Goal: Information Seeking & Learning: Find specific fact

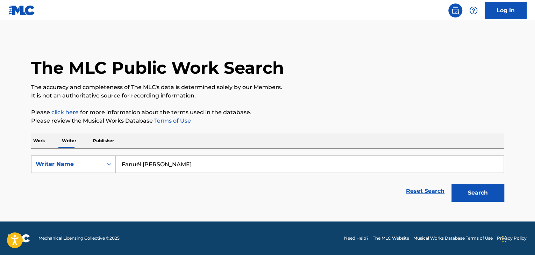
type input "Fanuél [PERSON_NAME]"
click at [451, 184] on button "Search" at bounding box center [477, 192] width 52 height 17
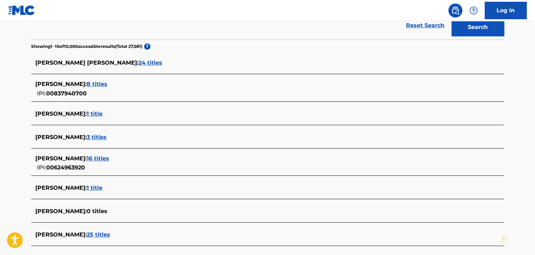
scroll to position [207, 0]
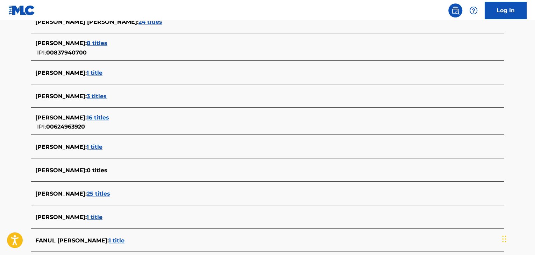
click at [106, 196] on span "25 titles" at bounding box center [98, 193] width 23 height 7
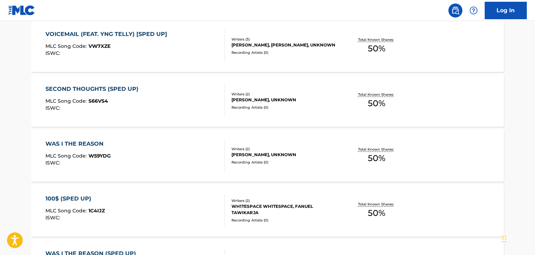
scroll to position [556, 0]
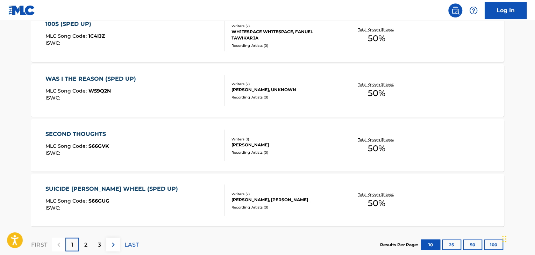
click at [187, 83] on div "WAS I THE REASON (SPED UP) MLC Song Code : W59Q2N ISWC :" at bounding box center [135, 90] width 180 height 31
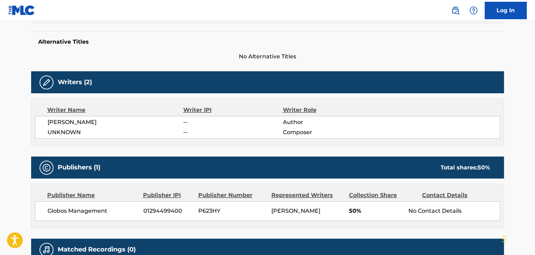
scroll to position [246, 0]
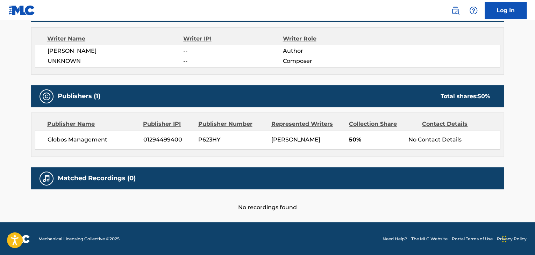
click at [70, 140] on span "Globos Management" at bounding box center [93, 140] width 90 height 8
copy div "Globos Management"
click at [174, 142] on span "01294499400" at bounding box center [168, 140] width 50 height 8
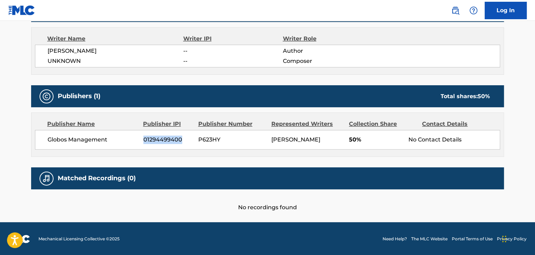
click at [174, 142] on span "01294499400" at bounding box center [168, 140] width 50 height 8
copy span "01294499400"
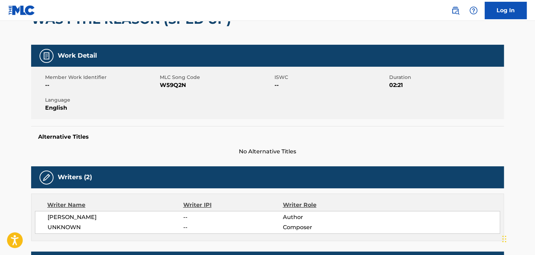
scroll to position [36, 0]
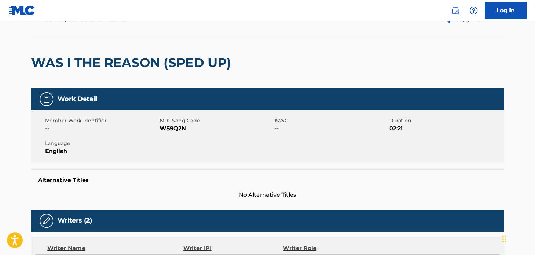
click at [175, 130] on span "W59Q2N" at bounding box center [216, 128] width 113 height 8
copy span "W59Q2N"
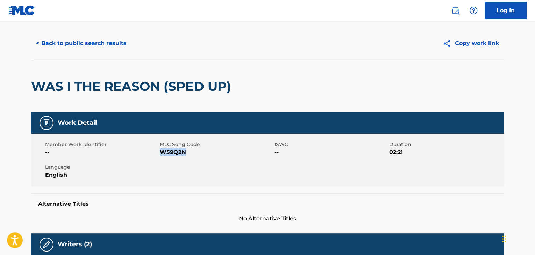
scroll to position [0, 0]
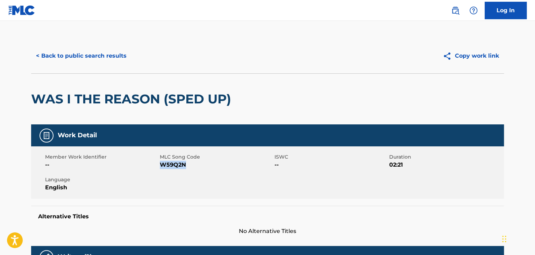
click at [81, 57] on button "< Back to public search results" at bounding box center [81, 55] width 100 height 17
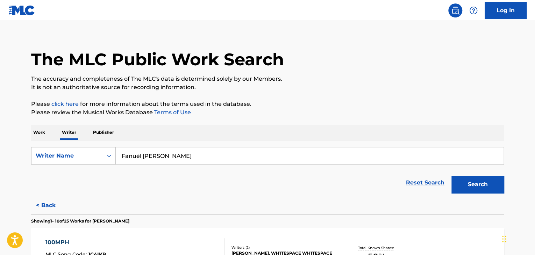
click at [183, 146] on div "SearchWithCriteriaee1fe824-d815-4013-beff-947448ecdf66 Writer Name Fanuél [PERS…" at bounding box center [267, 168] width 472 height 57
click at [224, 157] on input "Fanuél [PERSON_NAME]" at bounding box center [309, 155] width 387 height 17
click at [316, 104] on p "Please click here for more information about the terms used in the database." at bounding box center [267, 104] width 472 height 8
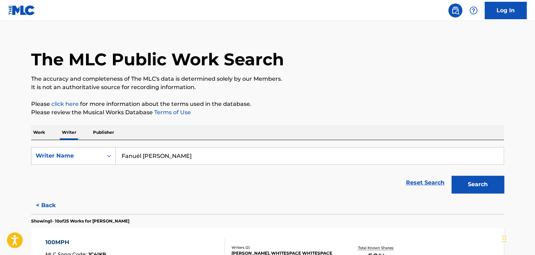
click at [203, 164] on input "Fanuél [PERSON_NAME]" at bounding box center [309, 155] width 387 height 17
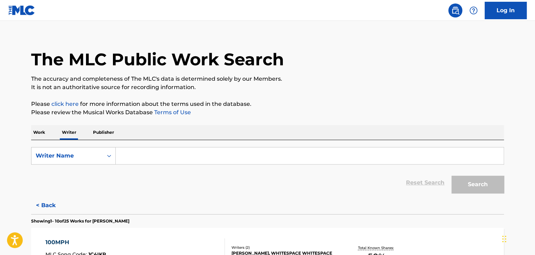
paste input "[PERSON_NAME]"
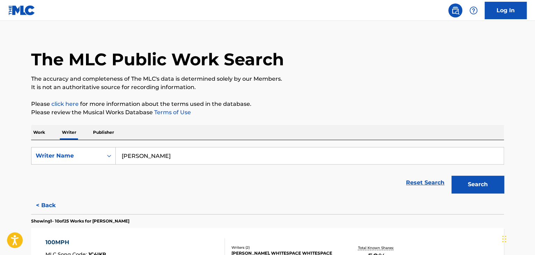
type input "[PERSON_NAME]"
click at [365, 113] on p "Please review the Musical Works Database Terms of Use" at bounding box center [267, 112] width 472 height 8
click at [490, 188] on button "Search" at bounding box center [477, 184] width 52 height 17
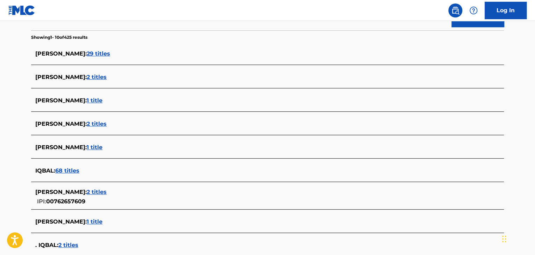
scroll to position [218, 0]
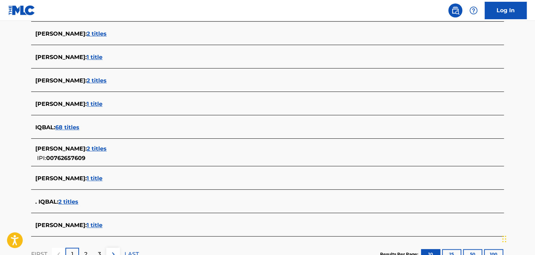
click at [95, 181] on span "1 title" at bounding box center [95, 178] width 16 height 7
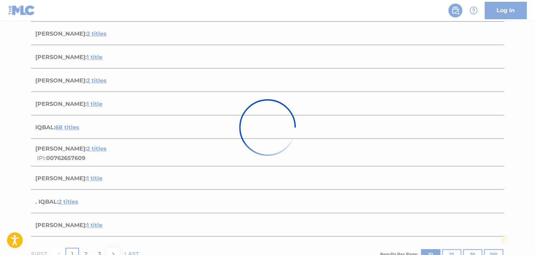
scroll to position [103, 0]
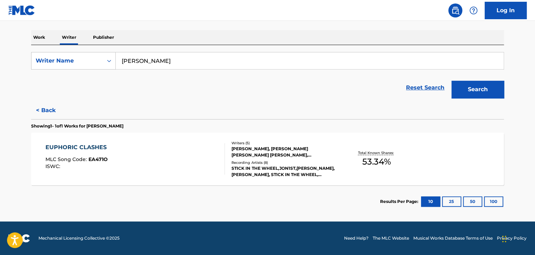
click at [207, 155] on div "EUPHORIC CLASHES MLC Song Code : EA471O ISWC :" at bounding box center [135, 158] width 180 height 31
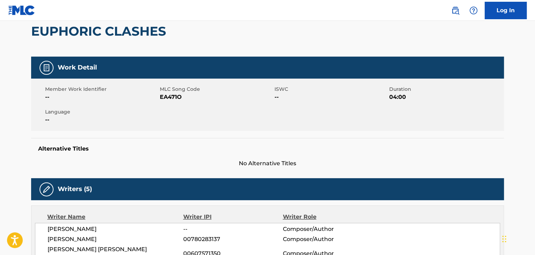
scroll to position [35, 0]
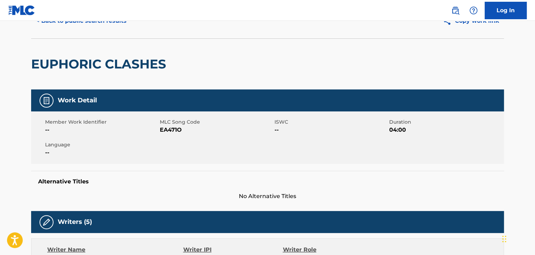
click at [161, 133] on span "EA471O" at bounding box center [216, 130] width 113 height 8
copy span "EA471O"
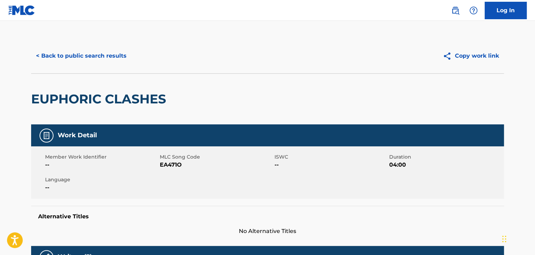
click at [96, 42] on div "< Back to public search results Copy work link" at bounding box center [267, 55] width 472 height 35
click at [96, 50] on button "< Back to public search results" at bounding box center [81, 55] width 100 height 17
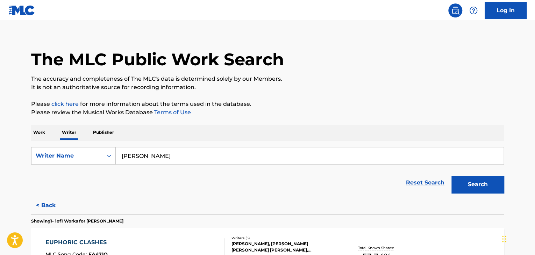
click at [159, 151] on input "[PERSON_NAME]" at bounding box center [309, 155] width 387 height 17
paste input "Wish You Liked Girls"
type input "I Wish You Liked Girls"
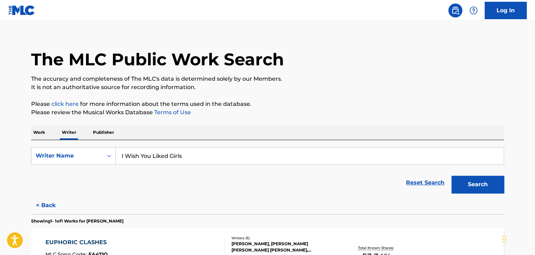
click at [40, 133] on p "Work" at bounding box center [39, 132] width 16 height 15
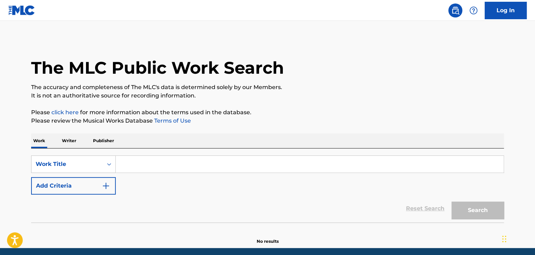
click at [140, 164] on input "Search Form" at bounding box center [309, 164] width 387 height 17
paste input "I Wish You Liked Girls"
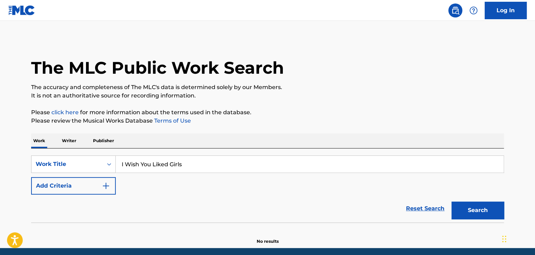
type input "I Wish You Liked Girls"
click at [88, 202] on div "Reset Search Search" at bounding box center [267, 209] width 472 height 28
click at [108, 192] on button "Add Criteria" at bounding box center [73, 185] width 85 height 17
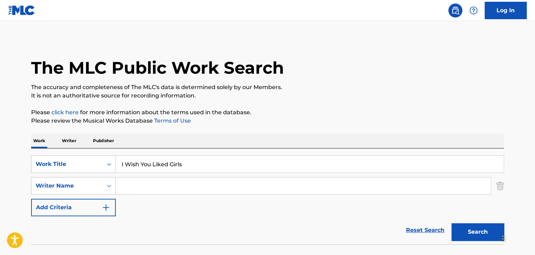
click at [147, 188] on input "Search Form" at bounding box center [303, 186] width 375 height 17
paste input "[PERSON_NAME]"
type input "[PERSON_NAME]"
click at [306, 120] on p "Please review the Musical Works Database Terms of Use" at bounding box center [267, 121] width 472 height 8
click at [463, 231] on button "Search" at bounding box center [477, 231] width 52 height 17
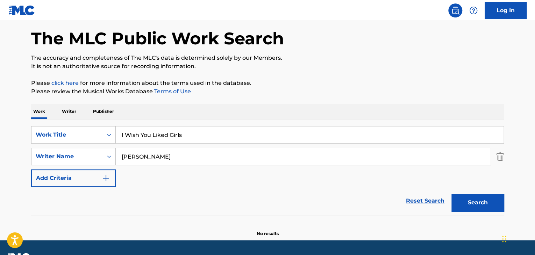
scroll to position [48, 0]
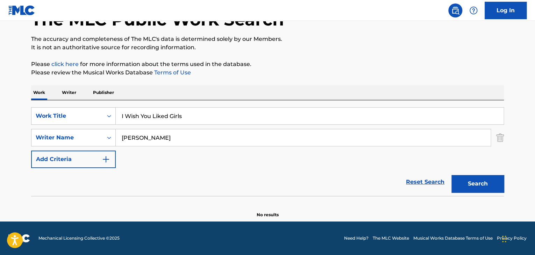
click at [68, 93] on p "Writer" at bounding box center [69, 92] width 19 height 15
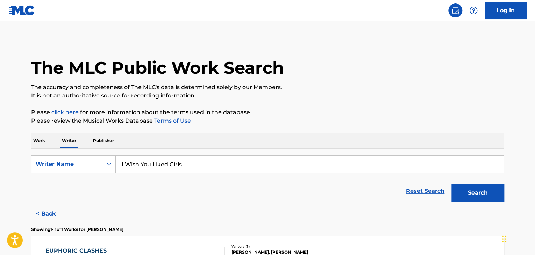
click at [177, 159] on input "I Wish You Liked Girls" at bounding box center [309, 164] width 387 height 17
paste input "[PERSON_NAME]"
click at [286, 128] on div "The MLC Public Work Search The accuracy and completeness of The MLC's data is d…" at bounding box center [267, 179] width 489 height 283
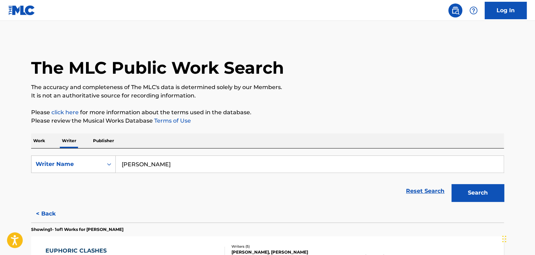
click at [475, 197] on button "Search" at bounding box center [477, 192] width 52 height 17
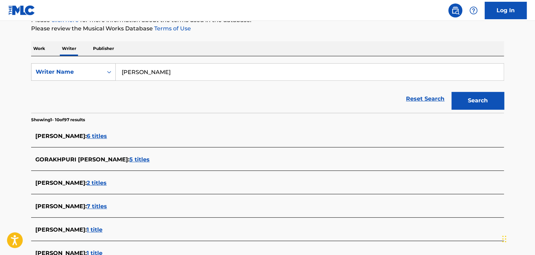
scroll to position [67, 0]
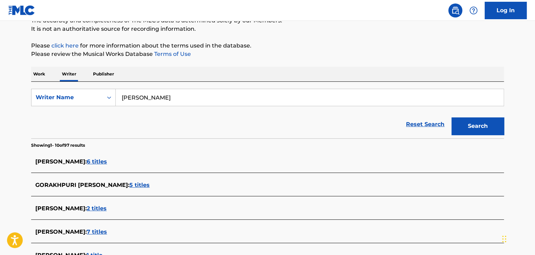
click at [159, 97] on input "[PERSON_NAME]" at bounding box center [309, 97] width 387 height 17
paste input "[PERSON_NAME]"
type input "[PERSON_NAME]"
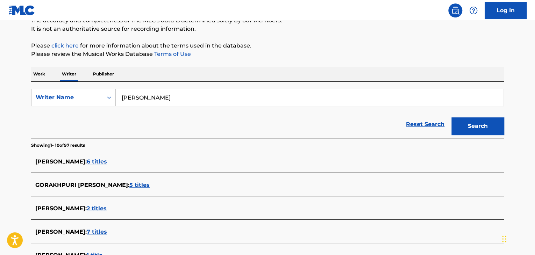
click at [295, 125] on div "Reset Search Search" at bounding box center [267, 124] width 472 height 28
click at [481, 129] on button "Search" at bounding box center [477, 125] width 52 height 17
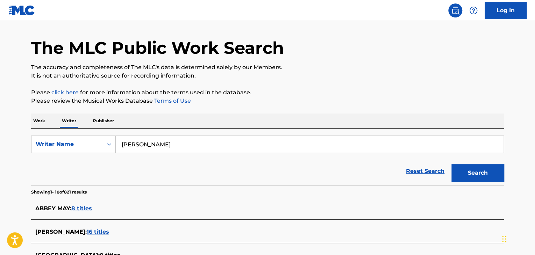
scroll to position [0, 0]
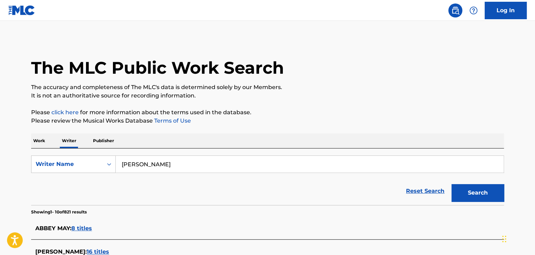
click at [32, 143] on p "Work" at bounding box center [39, 140] width 16 height 15
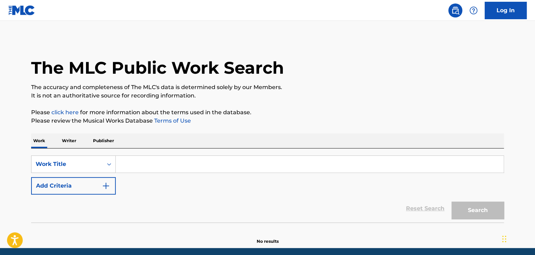
click at [127, 162] on input "Search Form" at bounding box center [309, 164] width 387 height 17
paste input "Antlers"
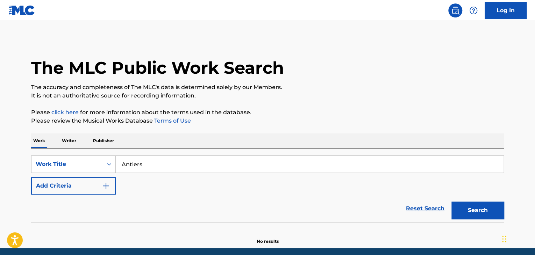
type input "Antlers"
click at [84, 189] on button "Add Criteria" at bounding box center [73, 185] width 85 height 17
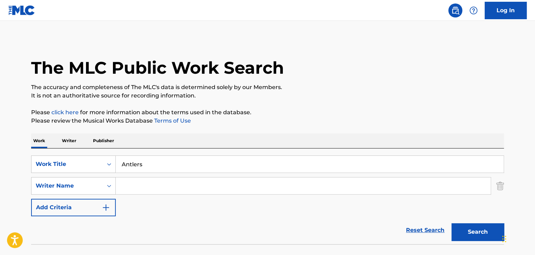
click at [174, 186] on input "Search Form" at bounding box center [303, 186] width 375 height 17
paste input "Solya [PERSON_NAME]"
type input "Solya [PERSON_NAME]"
click at [477, 231] on button "Search" at bounding box center [477, 231] width 52 height 17
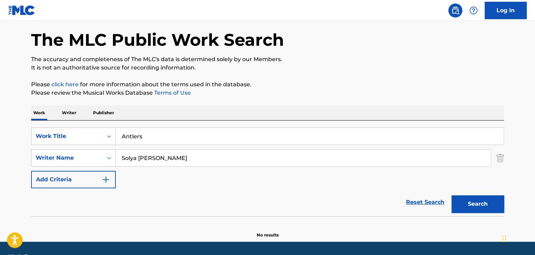
scroll to position [48, 0]
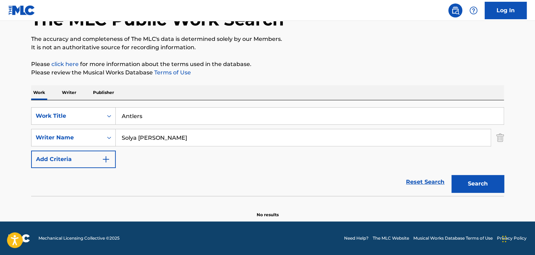
click at [66, 92] on p "Writer" at bounding box center [69, 92] width 19 height 15
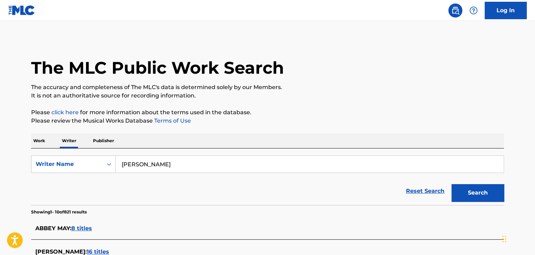
click at [161, 167] on input "[PERSON_NAME]" at bounding box center [309, 164] width 387 height 17
paste input "Solya [PERSON_NAME]"
type input "Solya [PERSON_NAME]"
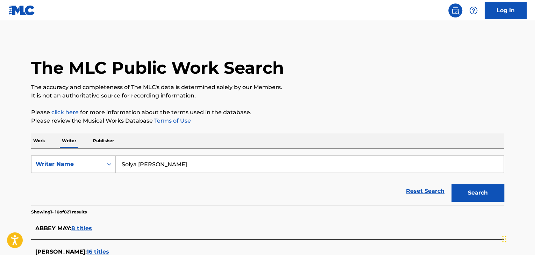
click at [448, 201] on div "Search" at bounding box center [476, 191] width 56 height 28
click at [472, 197] on button "Search" at bounding box center [477, 192] width 52 height 17
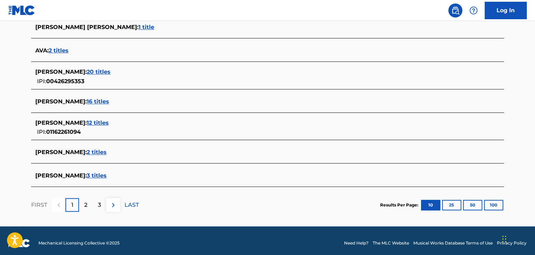
scroll to position [276, 0]
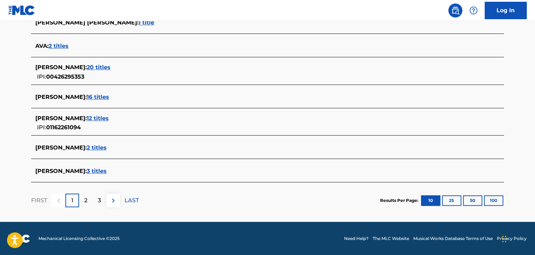
click at [87, 147] on span "2 titles" at bounding box center [97, 147] width 20 height 7
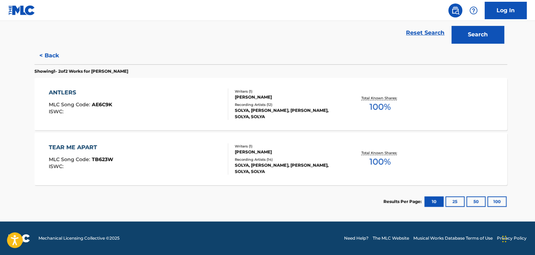
scroll to position [158, 0]
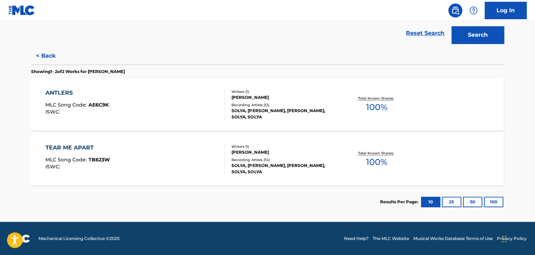
click at [204, 100] on div "ANTLERS MLC Song Code : AE6C9K ISWC :" at bounding box center [135, 104] width 180 height 31
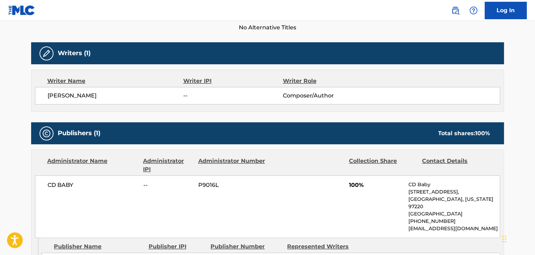
scroll to position [140, 0]
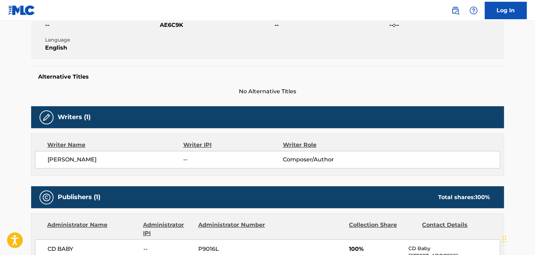
click at [172, 27] on span "AE6C9K" at bounding box center [216, 25] width 113 height 8
copy span "AE6C9K"
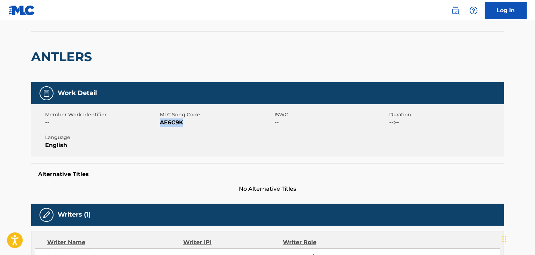
scroll to position [0, 0]
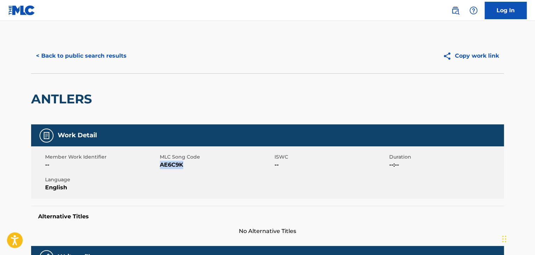
click at [96, 56] on button "< Back to public search results" at bounding box center [81, 55] width 100 height 17
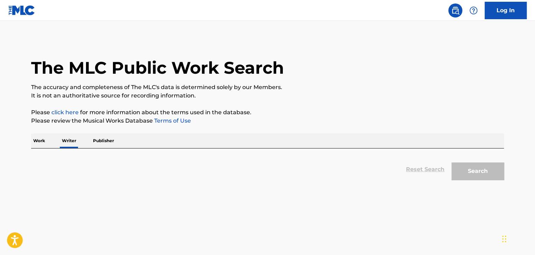
scroll to position [8, 0]
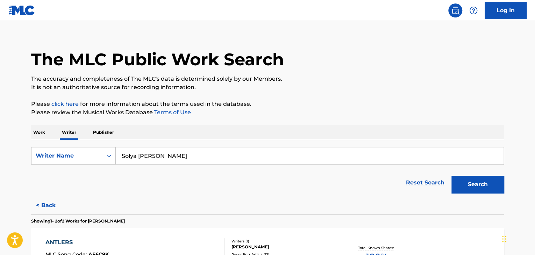
click at [150, 153] on input "Solya [PERSON_NAME]" at bounding box center [309, 155] width 387 height 17
paste input "[PERSON_NAME]"
drag, startPoint x: 316, startPoint y: 128, endPoint x: 338, endPoint y: 129, distance: 22.4
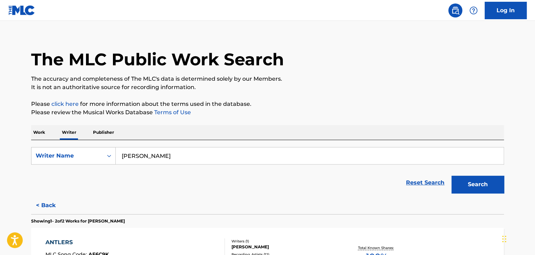
click at [317, 127] on div "Work Writer Publisher" at bounding box center [267, 132] width 472 height 15
click at [469, 184] on button "Search" at bounding box center [477, 184] width 52 height 17
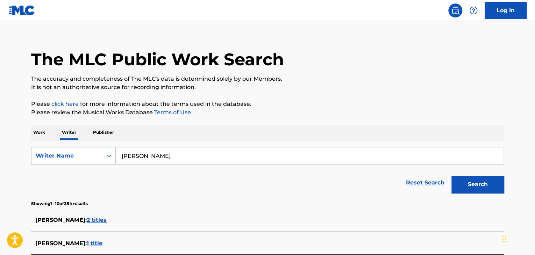
click at [162, 158] on input "[PERSON_NAME]" at bounding box center [309, 155] width 387 height 17
paste input "[PERSON_NAME]"
type input "[PERSON_NAME]"
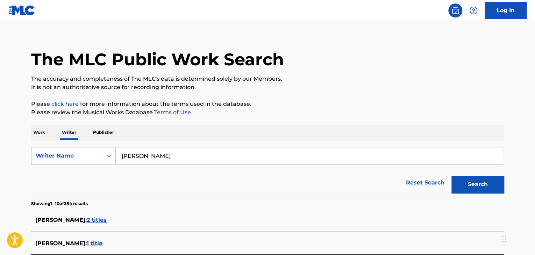
click at [278, 119] on div "The MLC Public Work Search The accuracy and completeness of The MLC's data is d…" at bounding box center [267, 256] width 489 height 452
click at [462, 182] on button "Search" at bounding box center [477, 184] width 52 height 17
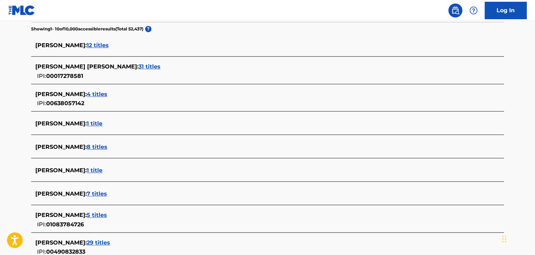
scroll to position [253, 0]
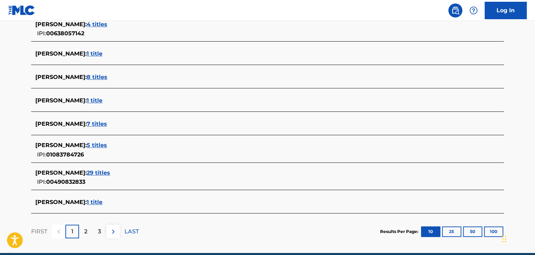
click at [102, 203] on span "1 title" at bounding box center [95, 202] width 16 height 7
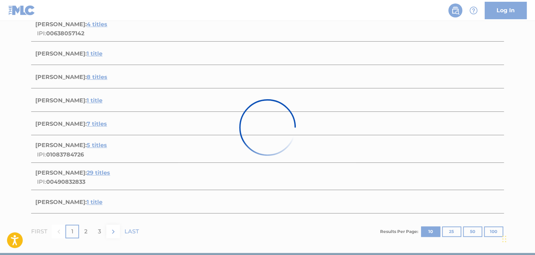
scroll to position [103, 0]
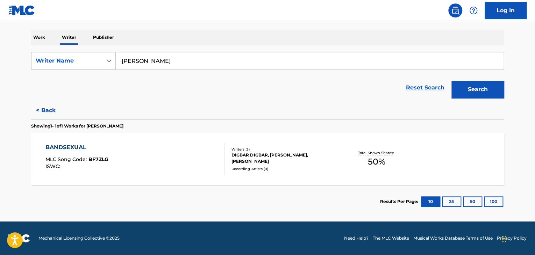
click at [200, 155] on div "BANDSEXUAL MLC Song Code : BF7ZLG ISWC :" at bounding box center [135, 158] width 180 height 31
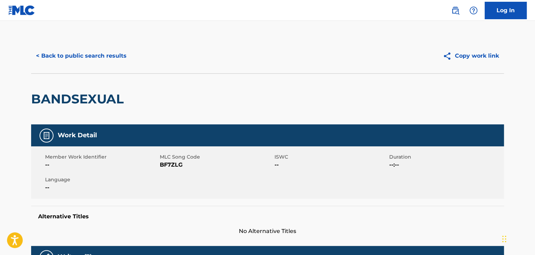
click at [53, 60] on button "< Back to public search results" at bounding box center [81, 55] width 100 height 17
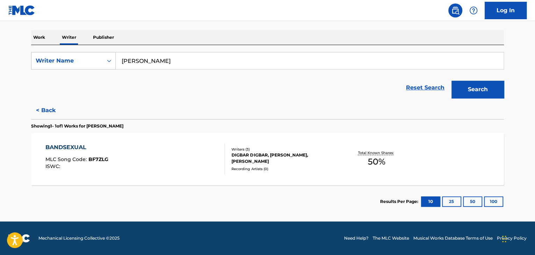
click at [41, 106] on button "< Back" at bounding box center [52, 110] width 42 height 17
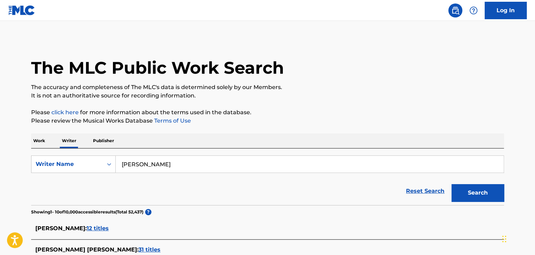
click at [151, 157] on input "[PERSON_NAME]" at bounding box center [309, 164] width 387 height 17
paste input "Sega Bodega"
type input "Sega Bodega"
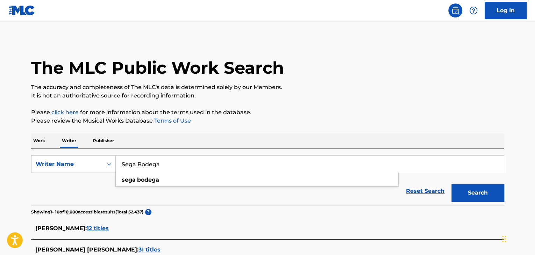
click at [466, 186] on button "Search" at bounding box center [477, 192] width 52 height 17
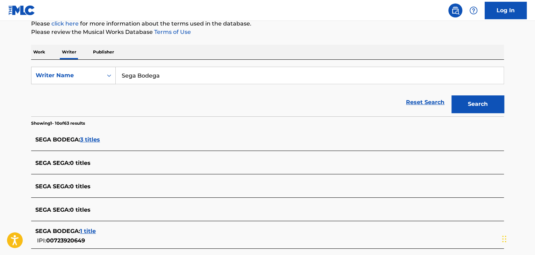
scroll to position [105, 0]
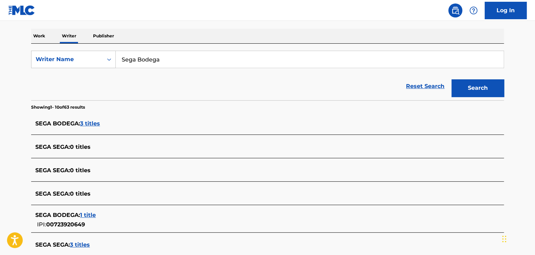
click at [92, 123] on span "3 titles" at bounding box center [90, 123] width 20 height 7
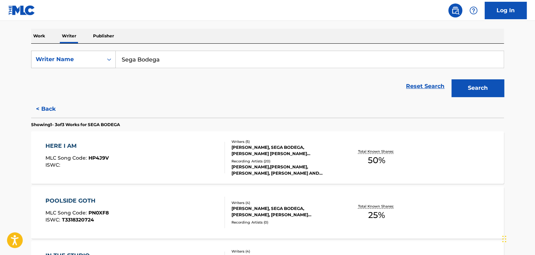
scroll to position [210, 0]
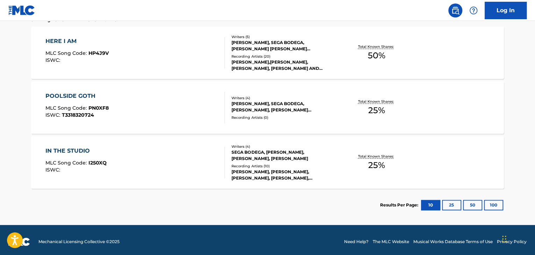
click at [189, 151] on div "IN THE STUDIO MLC Song Code : I250XQ ISWC :" at bounding box center [135, 162] width 180 height 31
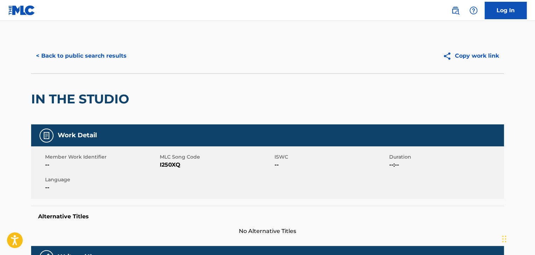
click at [68, 48] on button "< Back to public search results" at bounding box center [81, 55] width 100 height 17
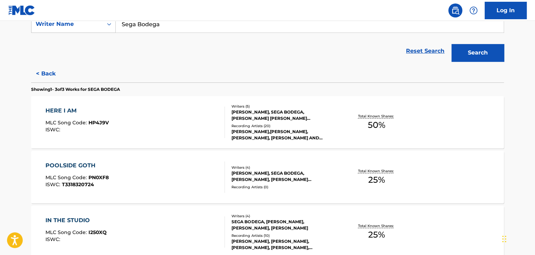
scroll to position [148, 0]
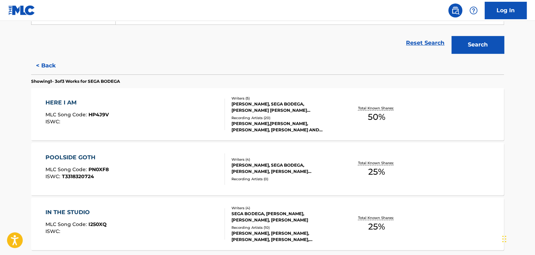
click at [196, 122] on div "HERE I AM MLC Song Code : HP4J9V ISWC :" at bounding box center [135, 114] width 180 height 31
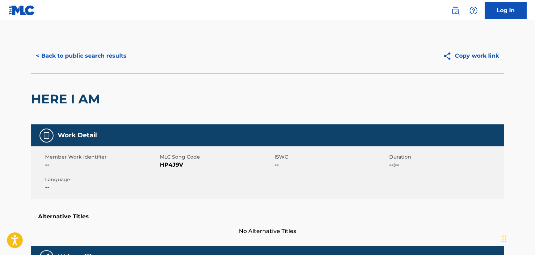
click at [87, 58] on button "< Back to public search results" at bounding box center [81, 55] width 100 height 17
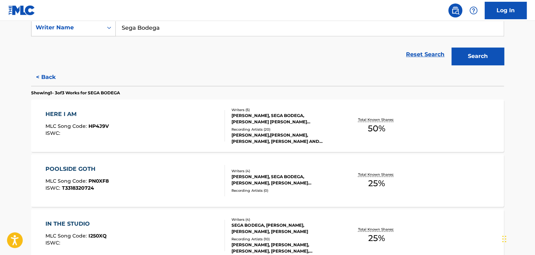
scroll to position [148, 0]
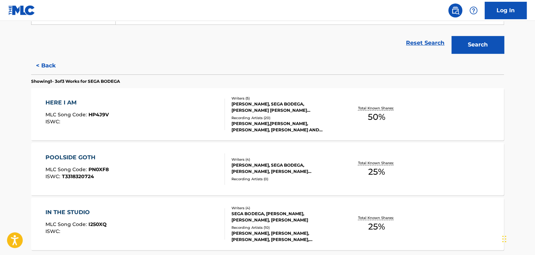
click at [354, 172] on div "Total Known Shares: 25 %" at bounding box center [376, 169] width 79 height 21
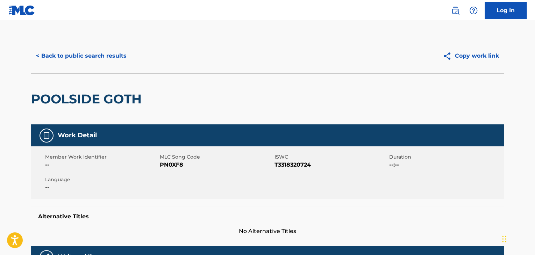
click at [85, 53] on button "< Back to public search results" at bounding box center [81, 55] width 100 height 17
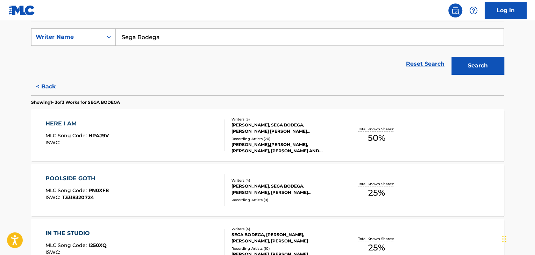
scroll to position [183, 0]
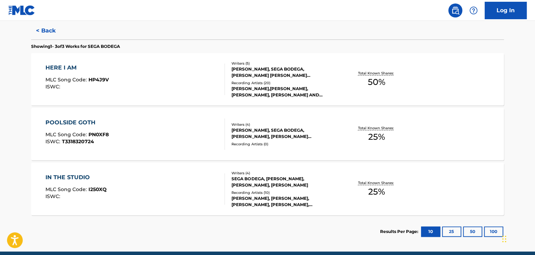
click at [42, 31] on button "< Back" at bounding box center [52, 30] width 42 height 17
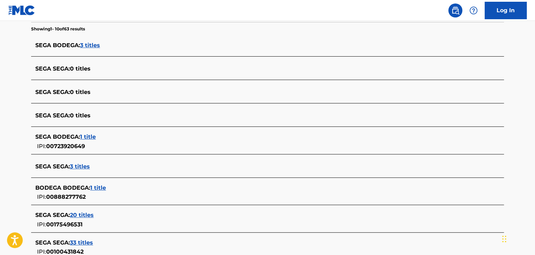
click at [92, 136] on span "1 title" at bounding box center [88, 136] width 16 height 7
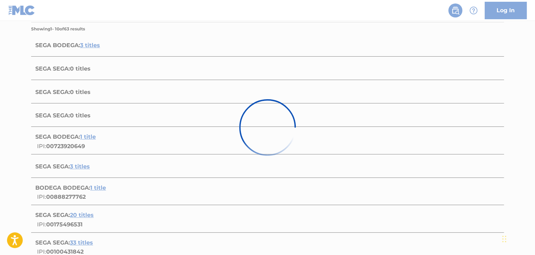
scroll to position [103, 0]
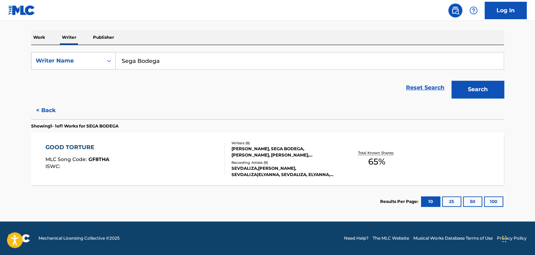
click at [190, 161] on div "GOOD TORTURE MLC Song Code : GF8THA ISWC :" at bounding box center [135, 158] width 180 height 31
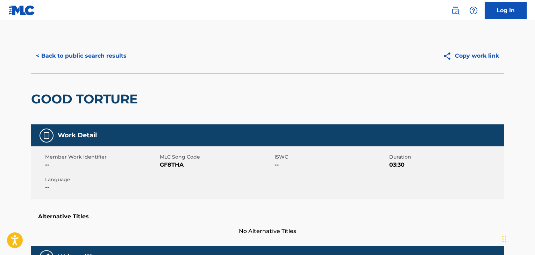
click at [97, 67] on div "< Back to public search results Copy work link" at bounding box center [267, 55] width 472 height 35
drag, startPoint x: 90, startPoint y: 44, endPoint x: 89, endPoint y: 49, distance: 4.9
click at [89, 44] on div "< Back to public search results Copy work link" at bounding box center [267, 55] width 472 height 35
click at [92, 57] on button "< Back to public search results" at bounding box center [81, 55] width 100 height 17
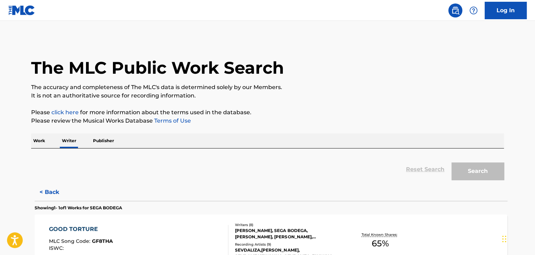
scroll to position [8, 0]
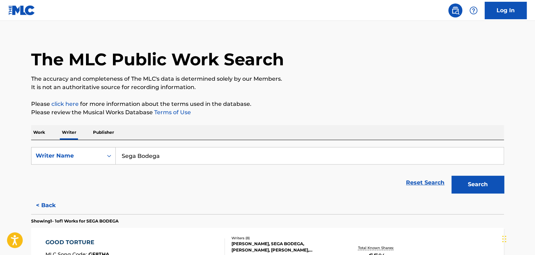
click at [159, 159] on input "Sega Bodega" at bounding box center [309, 155] width 387 height 17
paste input "[PERSON_NAME]"
type input "[PERSON_NAME]"
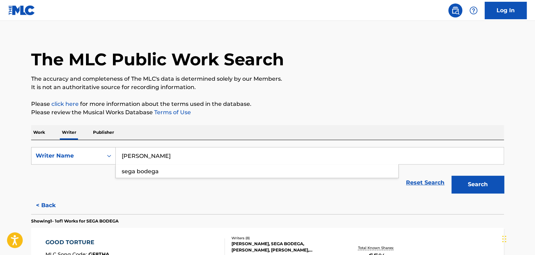
click at [325, 104] on p "Please click here for more information about the terms used in the database." at bounding box center [267, 104] width 472 height 8
click at [478, 182] on button "Search" at bounding box center [477, 184] width 52 height 17
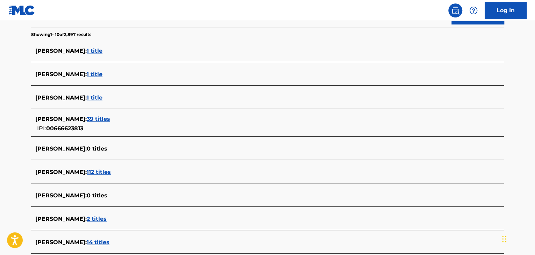
scroll to position [206, 0]
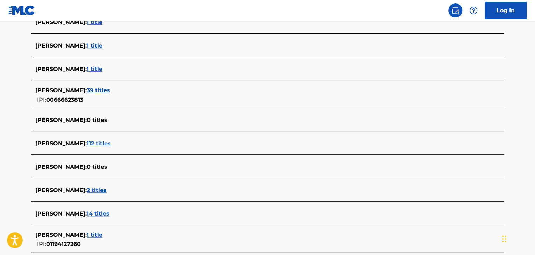
click at [111, 143] on span "112 titles" at bounding box center [99, 143] width 24 height 7
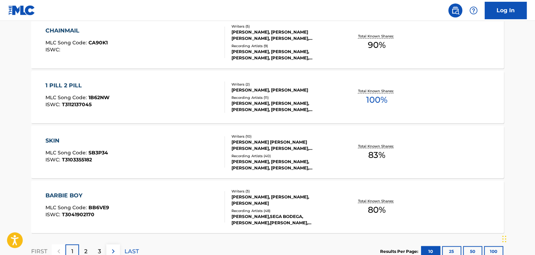
scroll to position [495, 0]
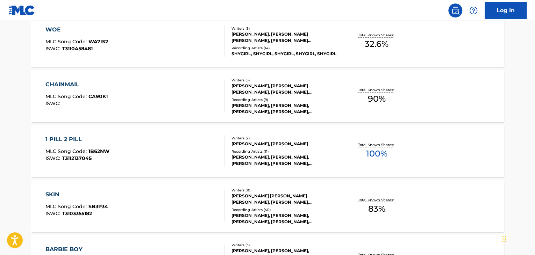
click at [295, 149] on div "Recording Artists ( 11 )" at bounding box center [284, 151] width 106 height 5
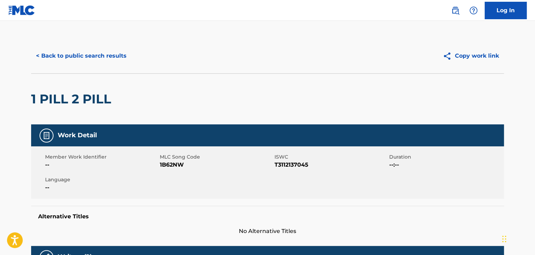
click at [103, 67] on div "< Back to public search results Copy work link" at bounding box center [267, 55] width 472 height 35
click at [97, 61] on button "< Back to public search results" at bounding box center [81, 55] width 100 height 17
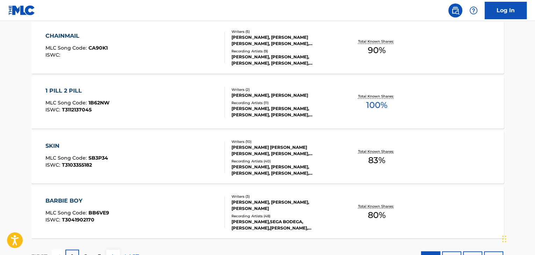
scroll to position [600, 0]
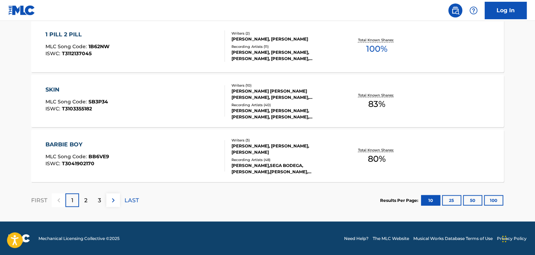
click at [132, 199] on p "LAST" at bounding box center [131, 200] width 14 height 8
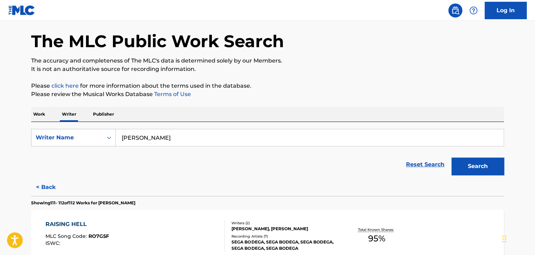
scroll to position [161, 0]
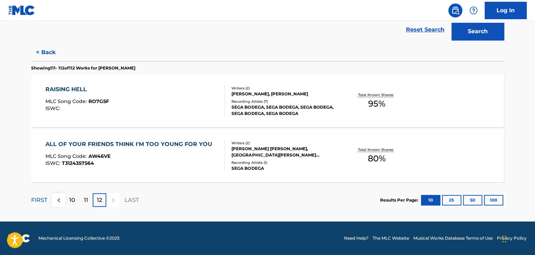
click at [200, 160] on div "ALL OF YOUR FRIENDS THINK I'M TOO YOUNG FOR YOU MLC Song Code : AW46VE ISWC : T…" at bounding box center [130, 155] width 170 height 31
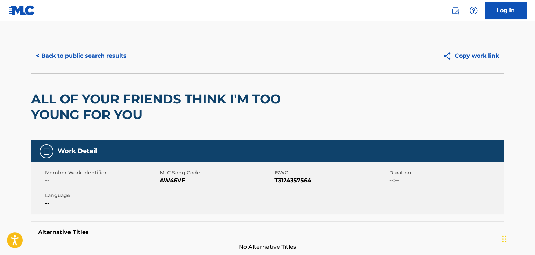
click at [89, 40] on div "< Back to public search results Copy work link" at bounding box center [267, 55] width 472 height 35
click at [101, 78] on div "ALL OF YOUR FRIENDS THINK I'M TOO YOUNG FOR YOU" at bounding box center [172, 107] width 283 height 66
click at [89, 49] on button "< Back to public search results" at bounding box center [81, 55] width 100 height 17
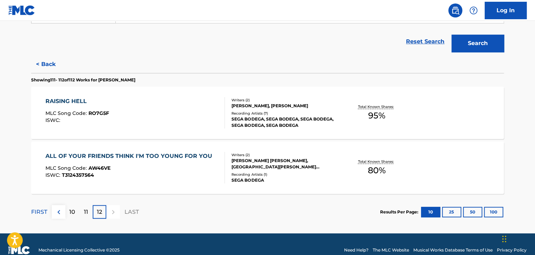
scroll to position [161, 0]
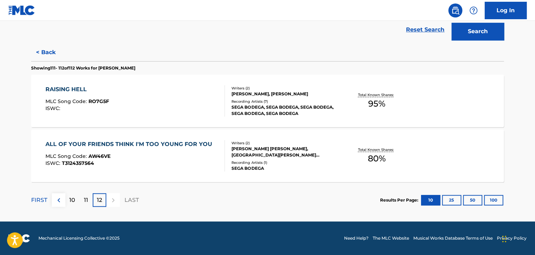
click at [182, 98] on div "RAISING HELL MLC Song Code : RO7G5F ISWC :" at bounding box center [135, 100] width 180 height 31
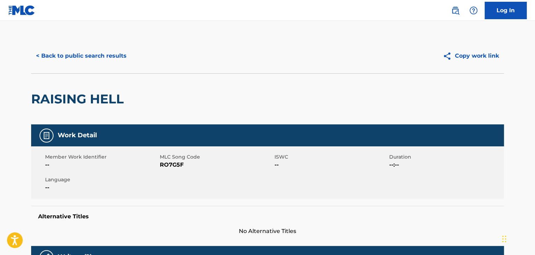
click at [102, 53] on button "< Back to public search results" at bounding box center [81, 55] width 100 height 17
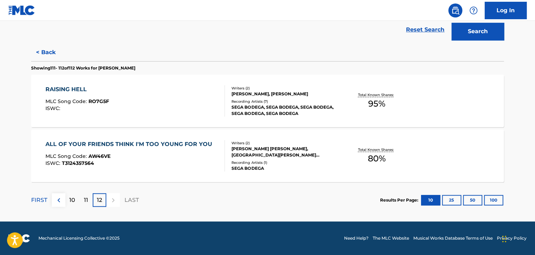
click at [84, 198] on p "11" at bounding box center [86, 200] width 4 height 8
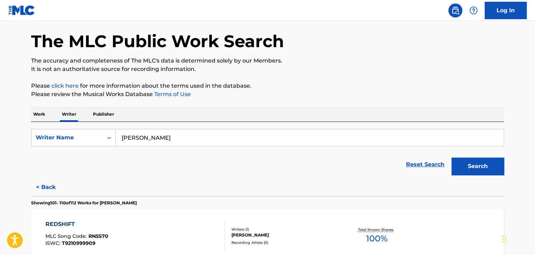
scroll to position [161, 0]
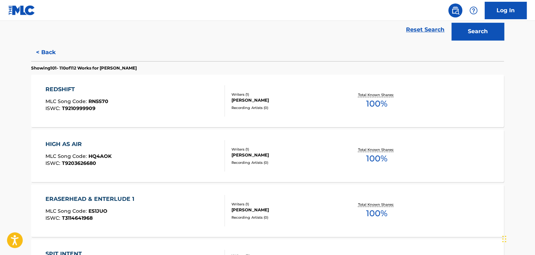
click at [198, 100] on div "REDSHIFT MLC Song Code : RN5S70 ISWC : T9210999909" at bounding box center [135, 100] width 180 height 31
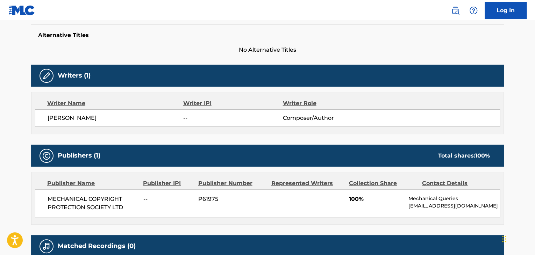
scroll to position [245, 0]
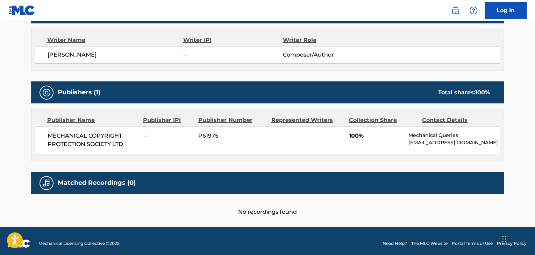
click at [97, 139] on span "MECHANICAL COPYRIGHT PROTECTION SOCIETY LTD" at bounding box center [93, 140] width 90 height 17
copy div "MECHANICAL COPYRIGHT PROTECTION SOCIETY LTD"
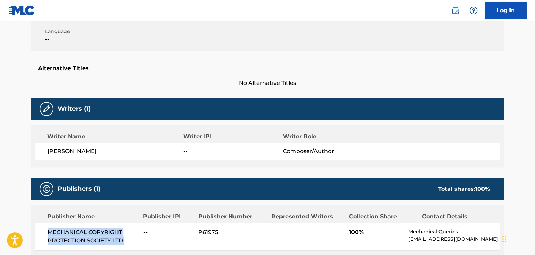
scroll to position [105, 0]
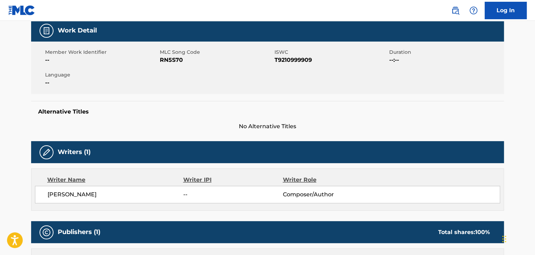
click at [164, 58] on span "RN5S70" at bounding box center [216, 60] width 113 height 8
copy span "RN5S70"
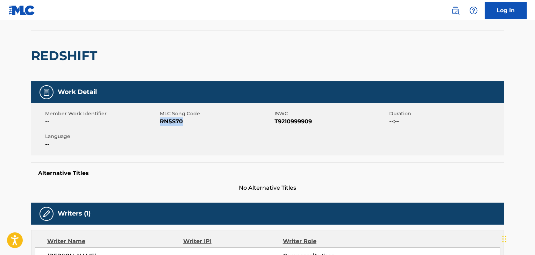
scroll to position [0, 0]
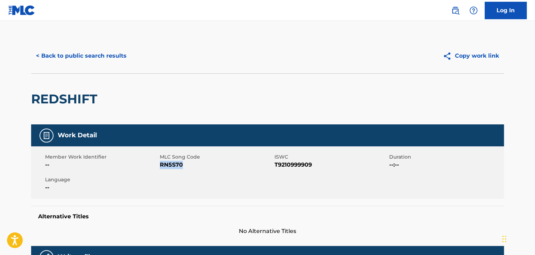
click at [108, 63] on button "< Back to public search results" at bounding box center [81, 55] width 100 height 17
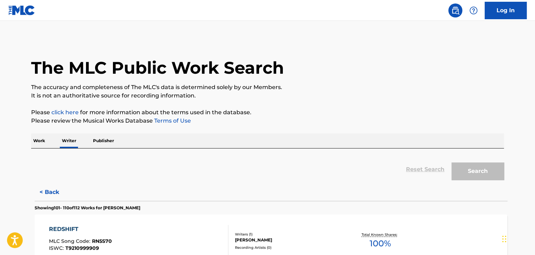
scroll to position [8, 0]
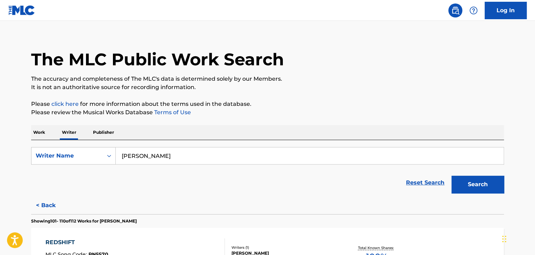
click at [185, 153] on input "[PERSON_NAME]" at bounding box center [309, 155] width 387 height 17
paste input "Gado Bandz"
type input "Gado Bandz"
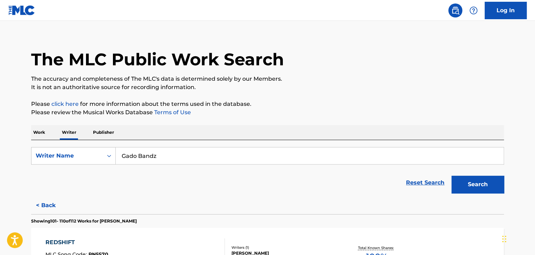
click at [288, 128] on div "Work Writer Publisher" at bounding box center [267, 132] width 472 height 15
click at [471, 183] on button "Search" at bounding box center [477, 184] width 52 height 17
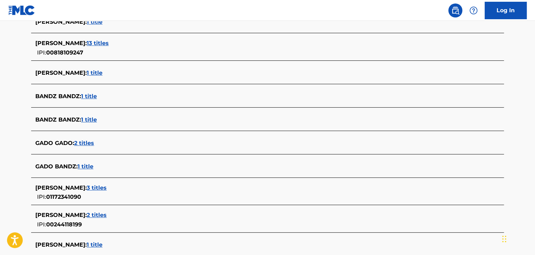
scroll to position [241, 0]
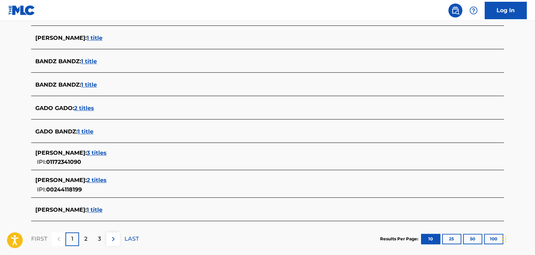
click at [86, 132] on span "1 title" at bounding box center [86, 131] width 16 height 7
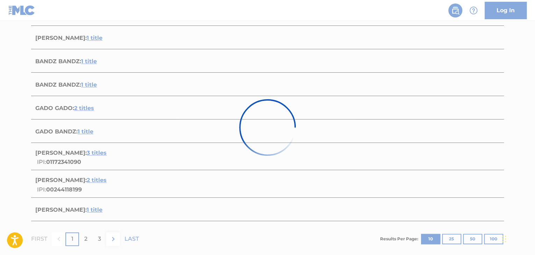
scroll to position [103, 0]
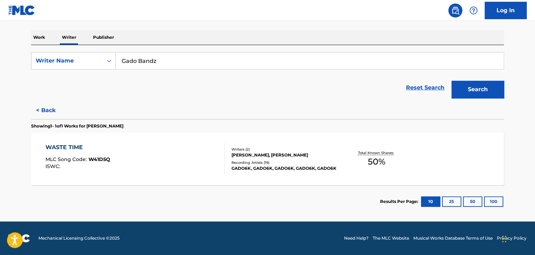
click at [186, 141] on div "WASTE TIME MLC Song Code : W41D5Q ISWC : Writers ( 2 ) [PERSON_NAME], [PERSON_N…" at bounding box center [267, 159] width 472 height 52
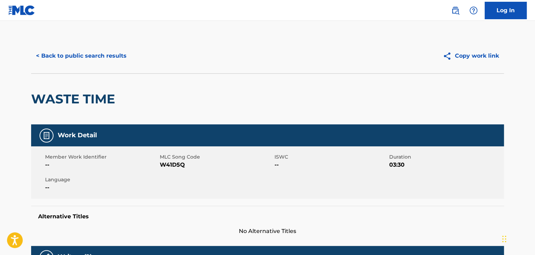
click at [107, 59] on button "< Back to public search results" at bounding box center [81, 55] width 100 height 17
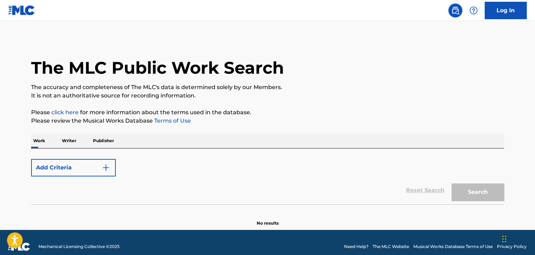
scroll to position [8, 0]
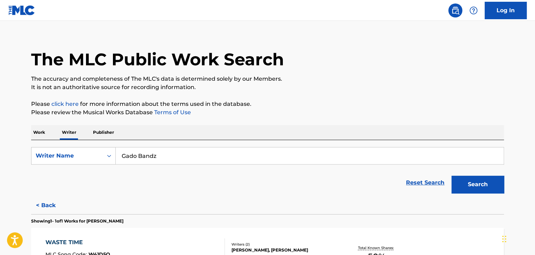
click at [160, 171] on div "Reset Search Search" at bounding box center [267, 183] width 472 height 28
click at [159, 158] on input "Gado Bandz" at bounding box center [309, 155] width 387 height 17
paste input "[PERSON_NAME]"
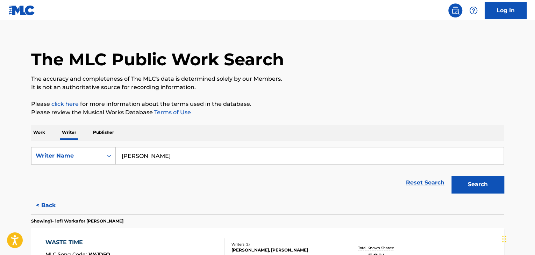
click at [467, 182] on button "Search" at bounding box center [477, 184] width 52 height 17
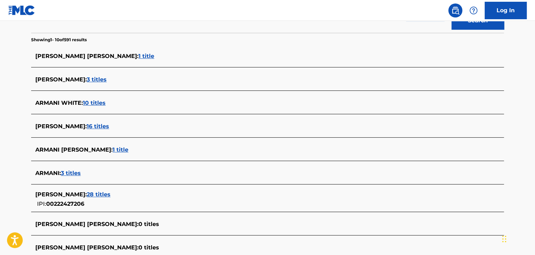
scroll to position [113, 0]
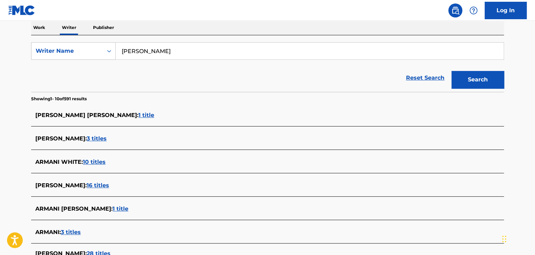
click at [159, 47] on input "[PERSON_NAME]" at bounding box center [309, 51] width 387 height 17
paste input "[PERSON_NAME] ARMANI JOHANN"
click at [468, 78] on button "Search" at bounding box center [477, 79] width 52 height 17
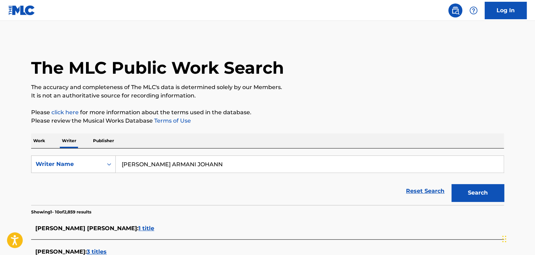
scroll to position [0, 0]
click at [142, 167] on input "[PERSON_NAME] ARMANI JOHANN" at bounding box center [309, 164] width 387 height 17
paste input "[PERSON_NAME]"
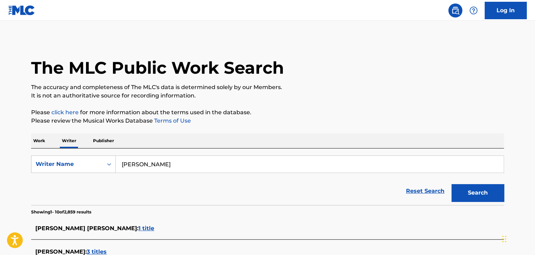
type input "[PERSON_NAME]"
click at [460, 181] on div "Search" at bounding box center [476, 191] width 56 height 28
click at [463, 188] on button "Search" at bounding box center [477, 192] width 52 height 17
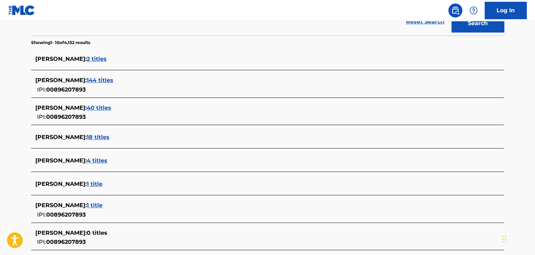
scroll to position [210, 0]
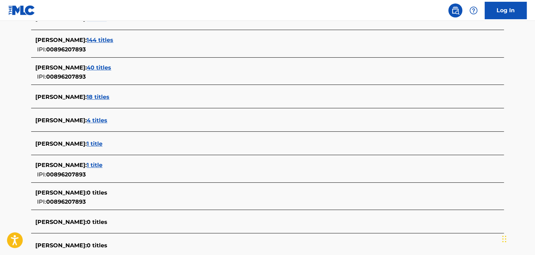
click at [102, 165] on span "1 title" at bounding box center [95, 165] width 16 height 7
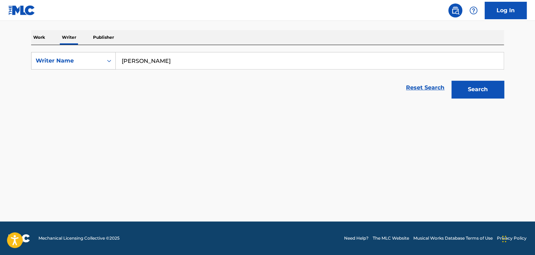
scroll to position [103, 0]
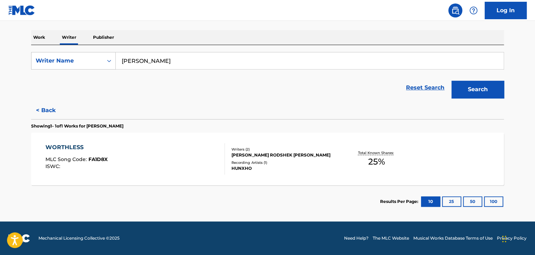
click at [172, 154] on div "WORTHLESS MLC Song Code : FA1D8X ISWC :" at bounding box center [135, 158] width 180 height 31
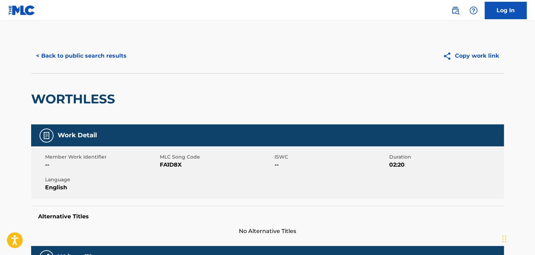
click at [96, 58] on button "< Back to public search results" at bounding box center [81, 55] width 100 height 17
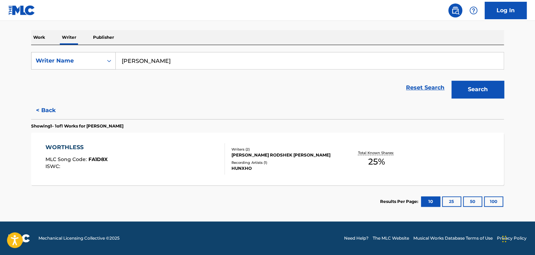
click at [51, 107] on button "< Back" at bounding box center [52, 110] width 42 height 17
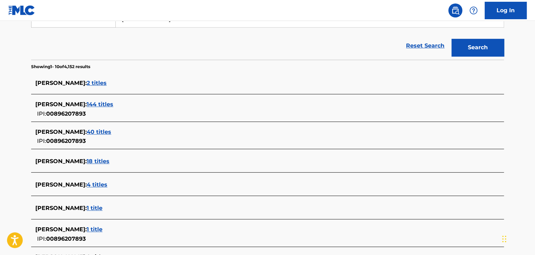
scroll to position [173, 0]
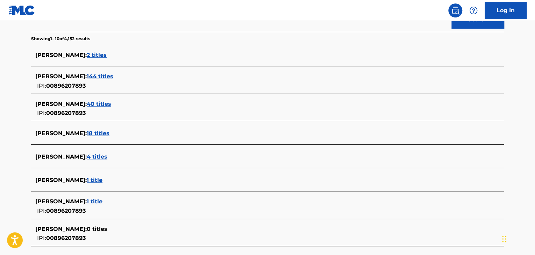
click at [107, 155] on span "4 titles" at bounding box center [97, 156] width 21 height 7
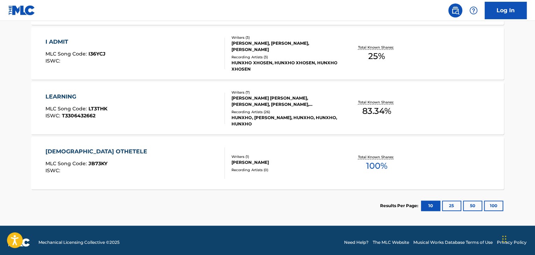
scroll to position [268, 0]
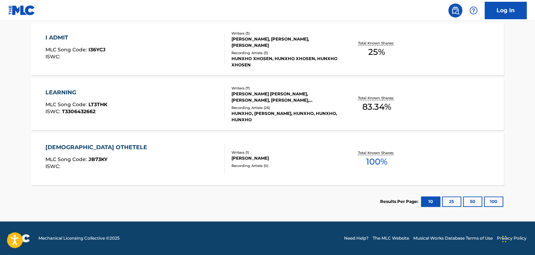
click at [198, 154] on div "[DEMOGRAPHIC_DATA] OTHETELE MLC Song Code : JB73KY ISWC :" at bounding box center [135, 158] width 180 height 31
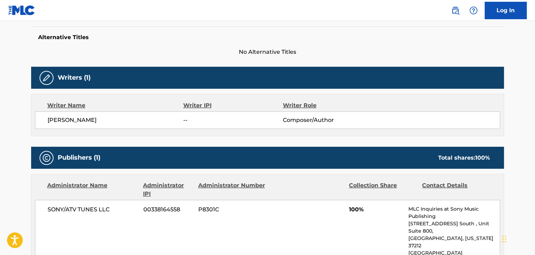
scroll to position [210, 0]
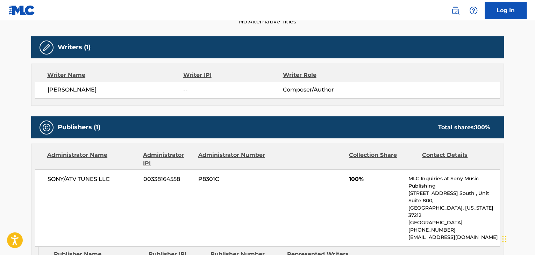
click at [93, 87] on span "[PERSON_NAME]" at bounding box center [116, 90] width 136 height 8
copy div "[PERSON_NAME]"
click at [77, 179] on span "SONY/ATV TUNES LLC" at bounding box center [93, 179] width 90 height 8
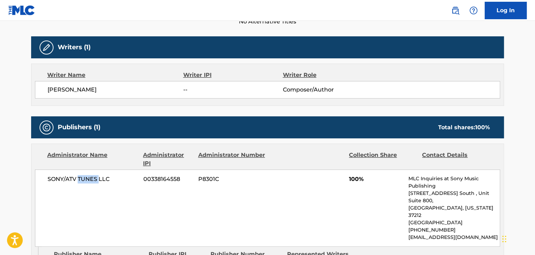
click at [77, 179] on span "SONY/ATV TUNES LLC" at bounding box center [93, 179] width 90 height 8
drag, startPoint x: 77, startPoint y: 179, endPoint x: 62, endPoint y: 182, distance: 15.2
click at [62, 182] on span "SONY/ATV TUNES LLC" at bounding box center [93, 179] width 90 height 8
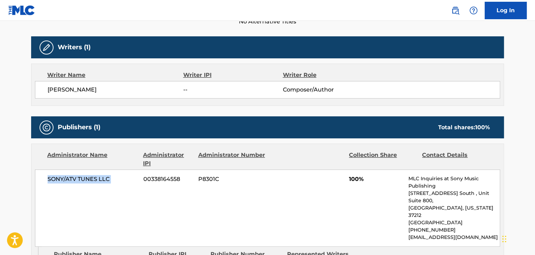
copy div "SONY/ATV TUNES LLC"
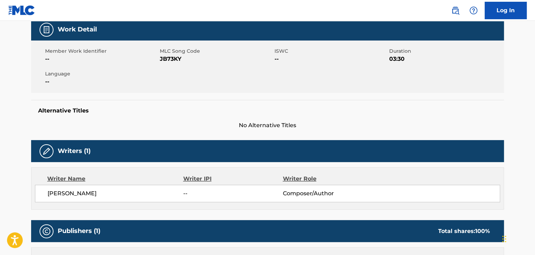
scroll to position [70, 0]
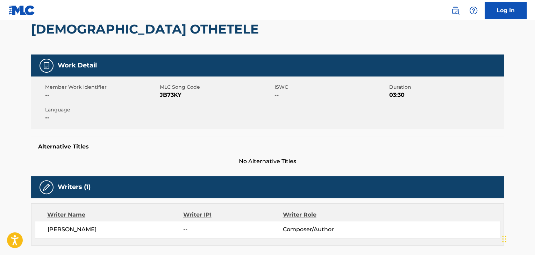
click at [167, 92] on span "JB73KY" at bounding box center [216, 95] width 113 height 8
copy span "JB73KY"
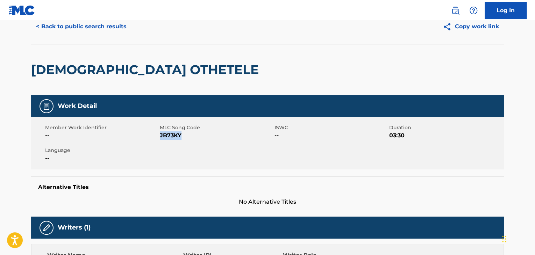
scroll to position [0, 0]
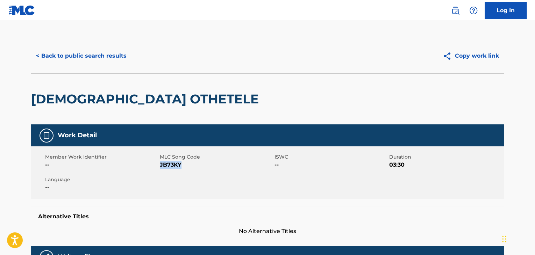
click at [77, 53] on button "< Back to public search results" at bounding box center [81, 55] width 100 height 17
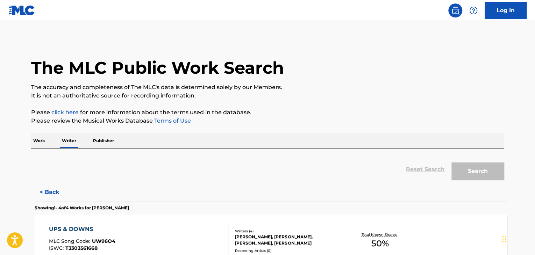
scroll to position [8, 0]
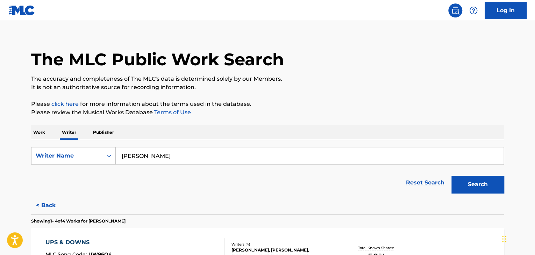
click at [159, 160] on input "[PERSON_NAME]" at bounding box center [309, 155] width 387 height 17
paste input "[PERSON_NAME]"
type input "[PERSON_NAME]"
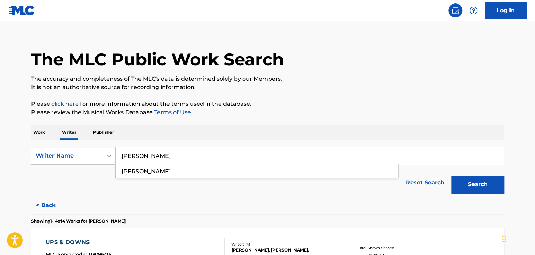
click at [303, 111] on p "Please review the Musical Works Database Terms of Use" at bounding box center [267, 112] width 472 height 8
click at [462, 184] on button "Search" at bounding box center [477, 184] width 52 height 17
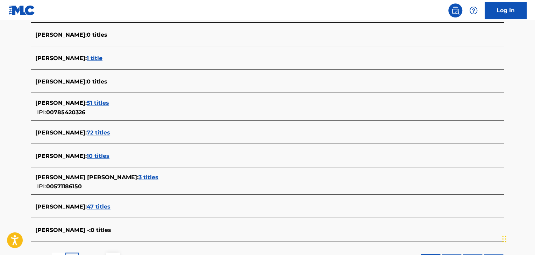
scroll to position [218, 0]
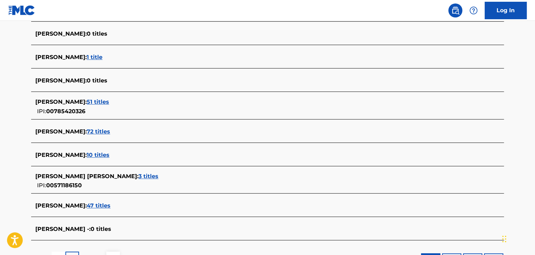
click at [103, 203] on span "47 titles" at bounding box center [99, 205] width 24 height 7
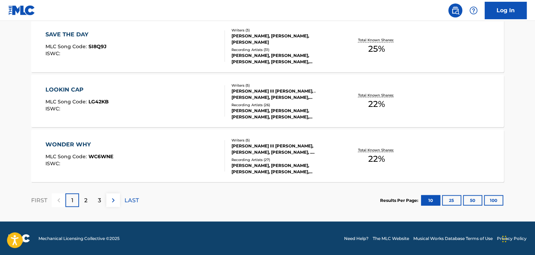
click at [130, 201] on p "LAST" at bounding box center [131, 200] width 14 height 8
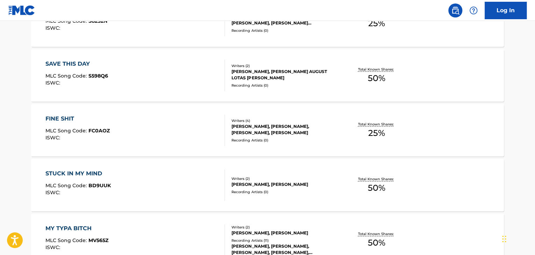
scroll to position [436, 0]
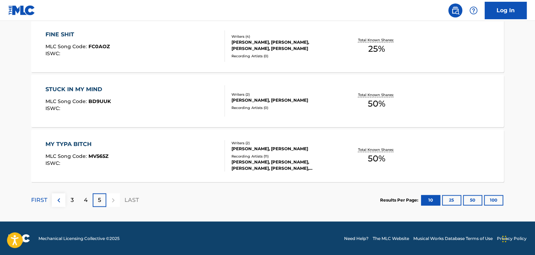
click at [185, 109] on div "STUCK IN MY MIND MLC Song Code : BD9UUK ISWC :" at bounding box center [135, 100] width 180 height 31
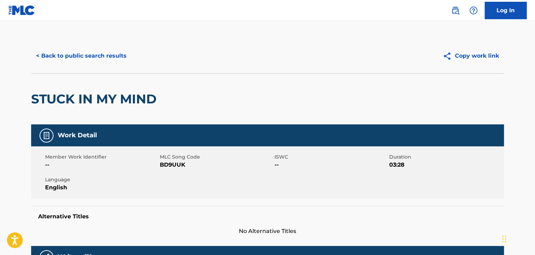
click at [80, 68] on div "< Back to public search results Copy work link" at bounding box center [267, 55] width 472 height 35
click at [75, 55] on button "< Back to public search results" at bounding box center [81, 55] width 100 height 17
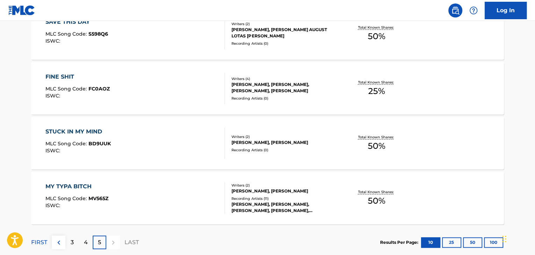
scroll to position [436, 0]
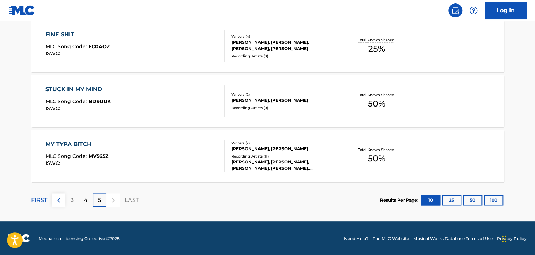
click at [88, 201] on div "4" at bounding box center [86, 200] width 14 height 14
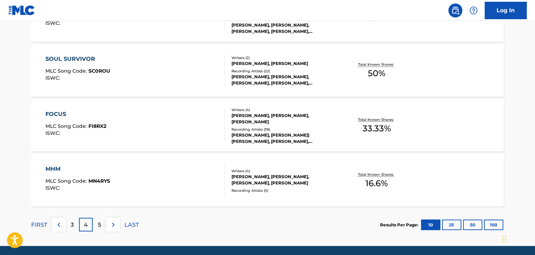
scroll to position [600, 0]
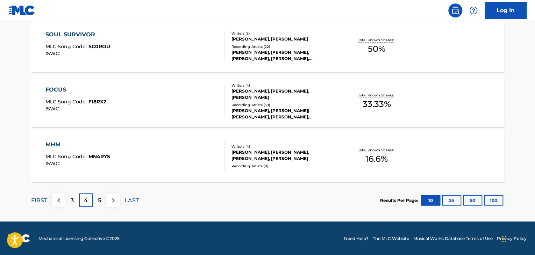
click at [68, 199] on div "3" at bounding box center [72, 200] width 14 height 14
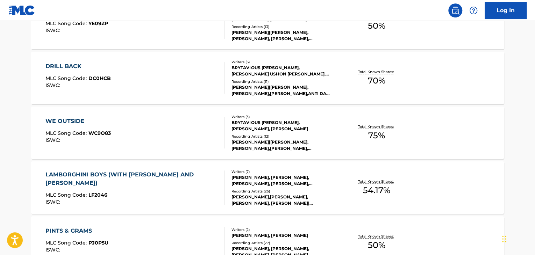
scroll to position [356, 0]
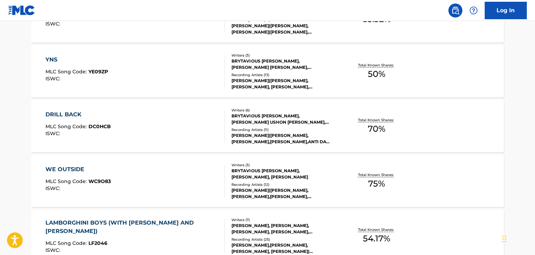
click at [350, 174] on div "Total Known Shares: 75 %" at bounding box center [376, 181] width 79 height 21
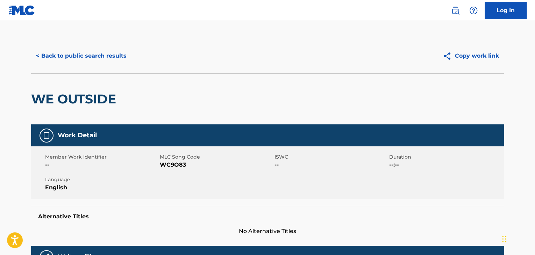
click at [96, 58] on button "< Back to public search results" at bounding box center [81, 55] width 100 height 17
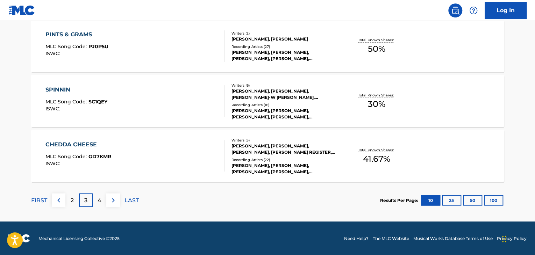
click at [76, 199] on div "2" at bounding box center [72, 200] width 14 height 14
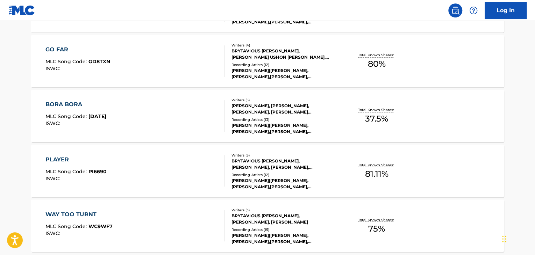
click at [335, 189] on div "[PERSON_NAME]|[PERSON_NAME], [PERSON_NAME],[PERSON_NAME], [PERSON_NAME], [PERSO…" at bounding box center [284, 183] width 106 height 13
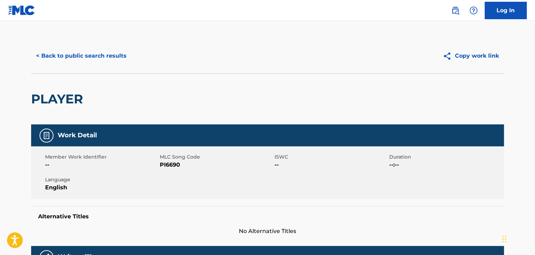
click at [107, 58] on button "< Back to public search results" at bounding box center [81, 55] width 100 height 17
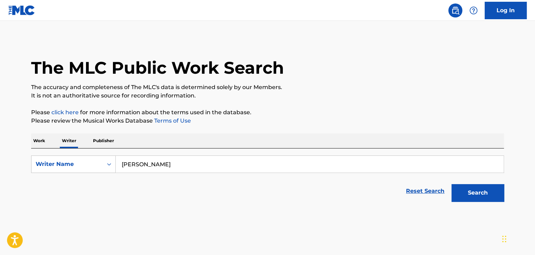
scroll to position [8, 0]
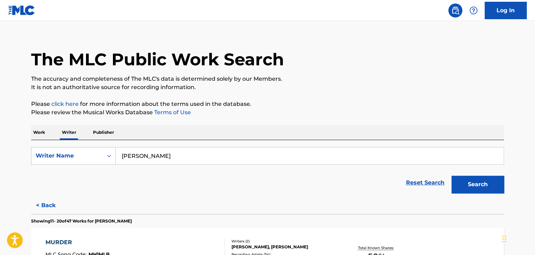
click at [168, 154] on input "[PERSON_NAME]" at bounding box center [309, 155] width 387 height 17
paste input "[PERSON_NAME]"
type input "[PERSON_NAME]"
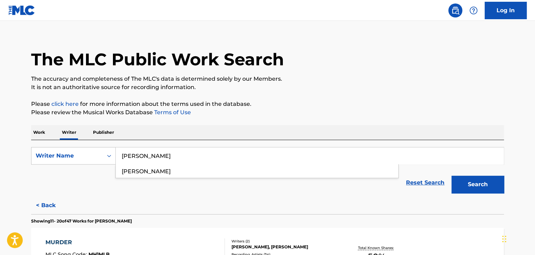
click at [466, 182] on button "Search" at bounding box center [477, 184] width 52 height 17
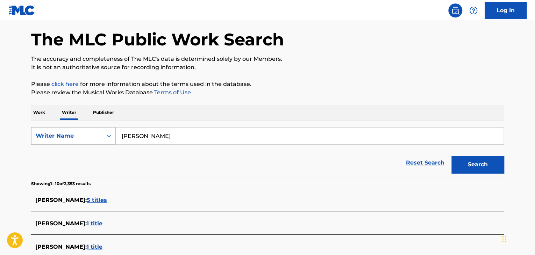
scroll to position [0, 0]
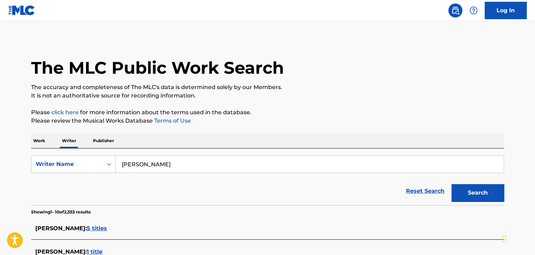
click at [35, 144] on p "Work" at bounding box center [39, 140] width 16 height 15
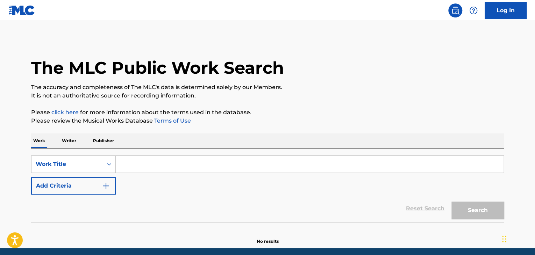
click at [138, 167] on input "Search Form" at bounding box center [309, 164] width 387 height 17
paste input "Come Through"
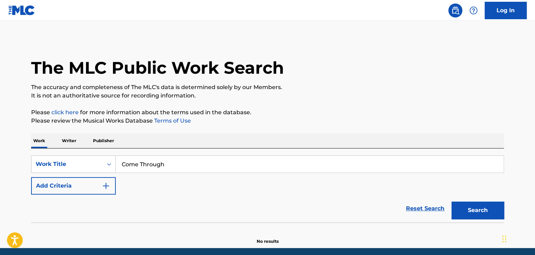
type input "Come Through"
click at [92, 193] on button "Add Criteria" at bounding box center [73, 185] width 85 height 17
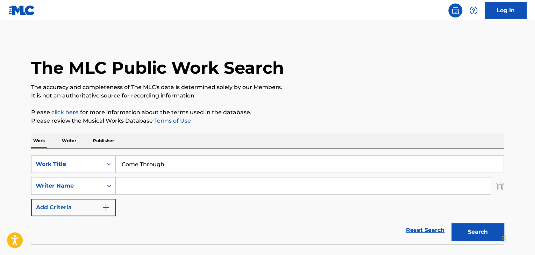
click at [143, 189] on input "Search Form" at bounding box center [303, 186] width 375 height 17
paste input "[PERSON_NAME]"
type input "[PERSON_NAME]"
click at [366, 116] on p "Please click here for more information about the terms used in the database." at bounding box center [267, 112] width 472 height 8
click at [469, 238] on button "Search" at bounding box center [477, 231] width 52 height 17
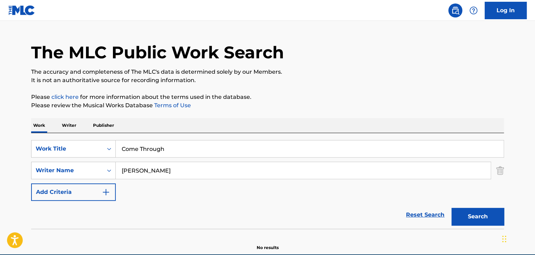
scroll to position [48, 0]
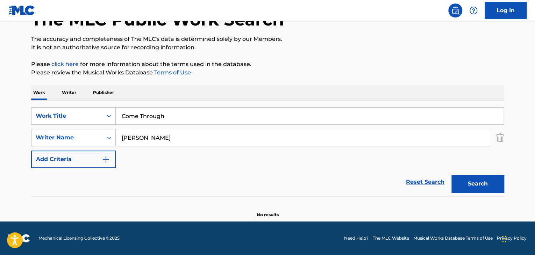
click at [71, 91] on p "Writer" at bounding box center [69, 92] width 19 height 15
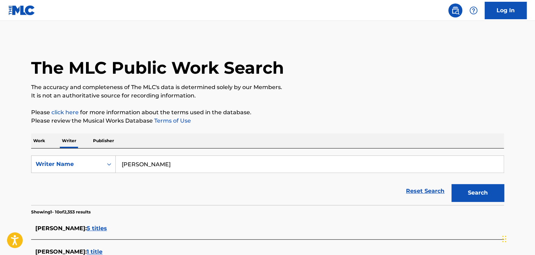
click at [189, 168] on input "[PERSON_NAME]" at bounding box center [309, 164] width 387 height 17
paste input "[PERSON_NAME]"
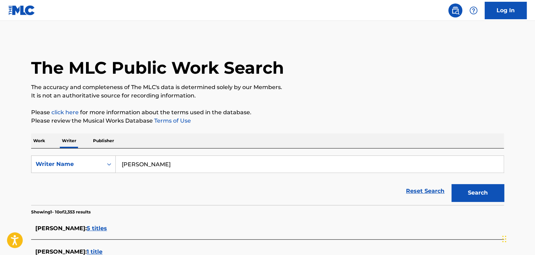
click at [475, 193] on button "Search" at bounding box center [477, 192] width 52 height 17
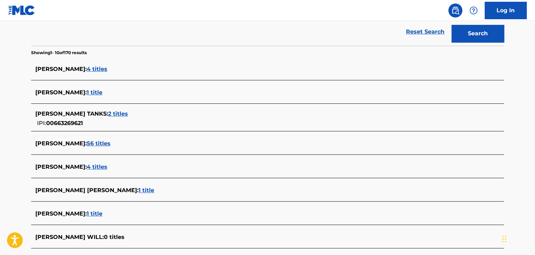
scroll to position [172, 0]
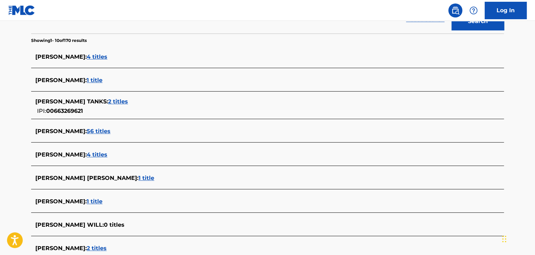
click at [87, 155] on span "4 titles" at bounding box center [97, 154] width 21 height 7
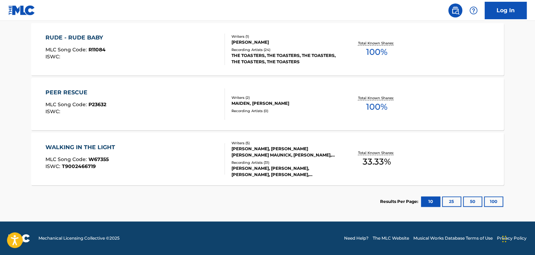
scroll to position [93, 0]
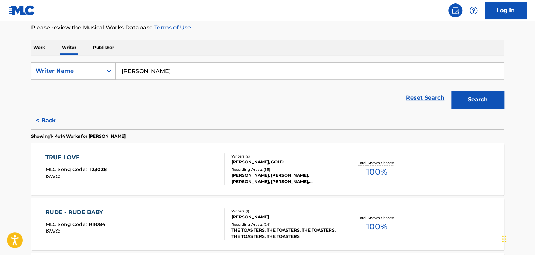
click at [135, 69] on input "[PERSON_NAME]" at bounding box center [309, 71] width 387 height 17
paste input "MS"
click at [481, 98] on button "Search" at bounding box center [477, 99] width 52 height 17
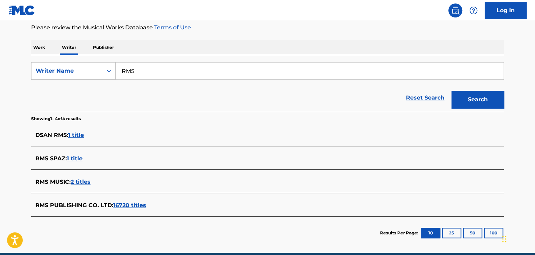
click at [82, 174] on div "RMS MUSIC : 2 titles" at bounding box center [267, 182] width 472 height 16
click at [84, 181] on span "2 titles" at bounding box center [81, 182] width 20 height 7
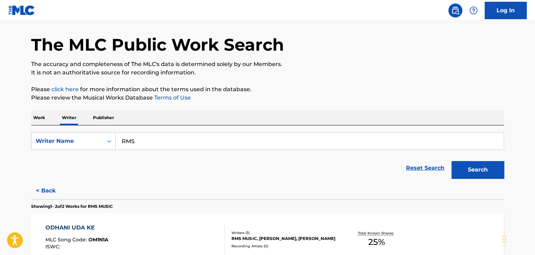
scroll to position [0, 0]
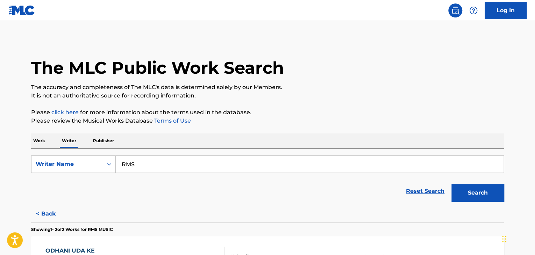
click at [145, 168] on input "RMS" at bounding box center [309, 164] width 387 height 17
paste input "[PERSON_NAME]"
type input "[PERSON_NAME]"
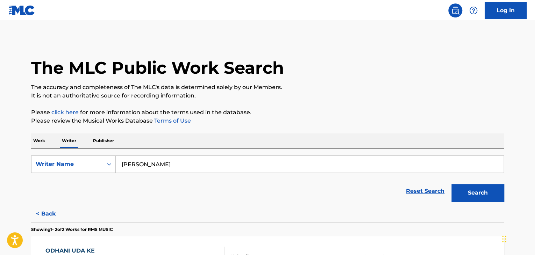
click at [475, 194] on button "Search" at bounding box center [477, 192] width 52 height 17
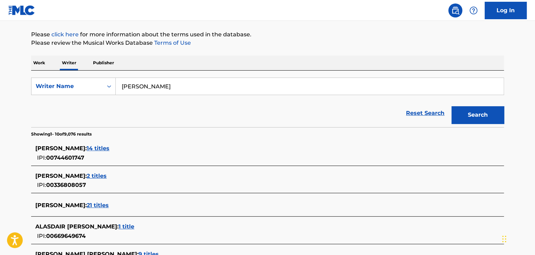
scroll to position [137, 0]
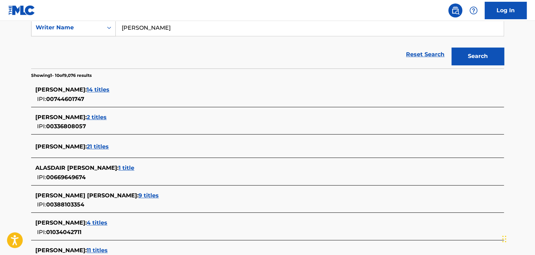
click at [108, 147] on span "21 titles" at bounding box center [98, 146] width 22 height 7
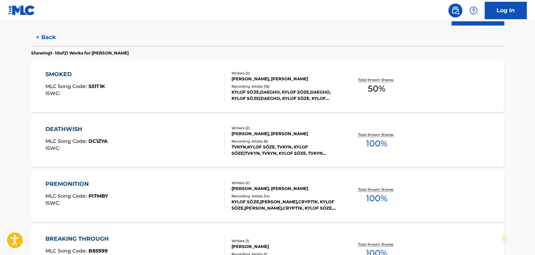
scroll to position [207, 0]
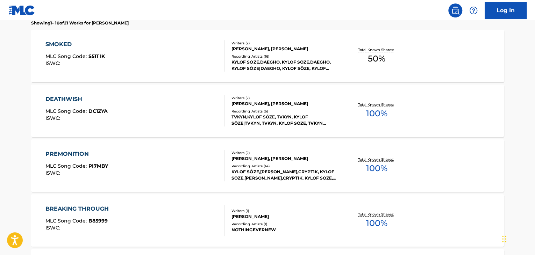
click at [178, 106] on div "DEATHWISH MLC Song Code : DC1ZYA ISWC :" at bounding box center [135, 110] width 180 height 31
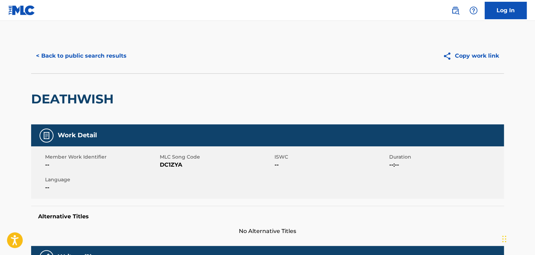
click at [78, 50] on button "< Back to public search results" at bounding box center [81, 55] width 100 height 17
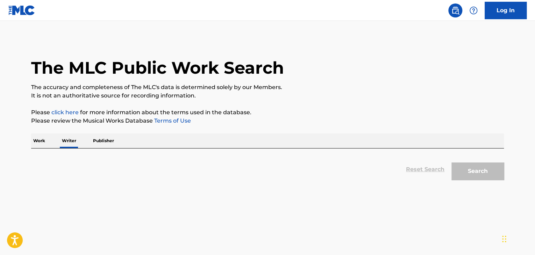
scroll to position [8, 0]
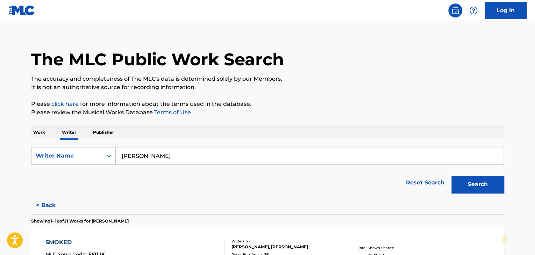
click at [35, 133] on p "Work" at bounding box center [39, 132] width 16 height 15
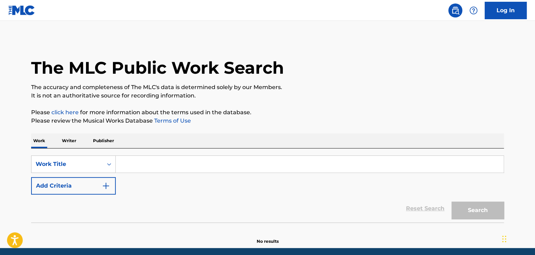
click at [129, 160] on input "Search Form" at bounding box center [309, 164] width 387 height 17
paste input "WitaPoke"
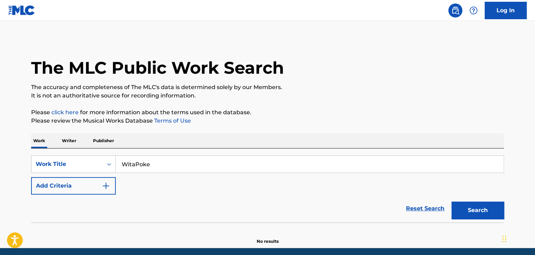
type input "WitaPoke"
click at [102, 185] on img "Search Form" at bounding box center [106, 186] width 8 height 8
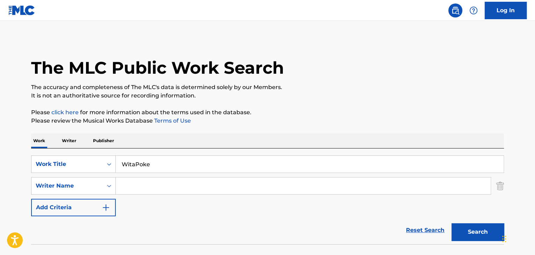
click at [135, 186] on input "Search Form" at bounding box center [303, 186] width 375 height 17
paste input "[PERSON_NAME]"
type input "[PERSON_NAME]"
click at [470, 227] on button "Search" at bounding box center [477, 231] width 52 height 17
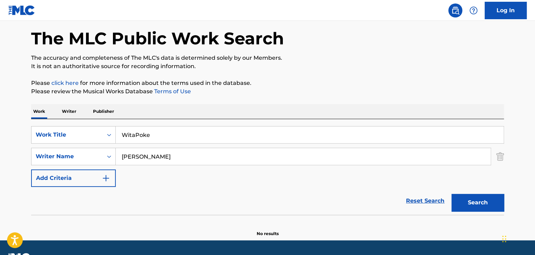
scroll to position [48, 0]
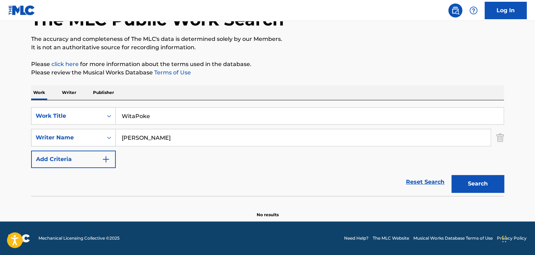
click at [70, 95] on p "Writer" at bounding box center [69, 92] width 19 height 15
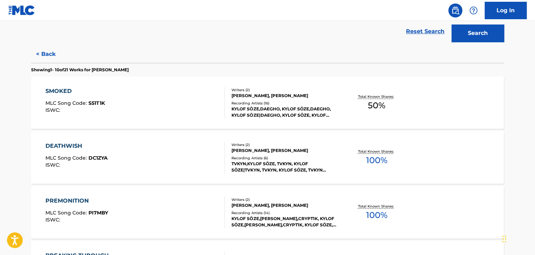
scroll to position [210, 0]
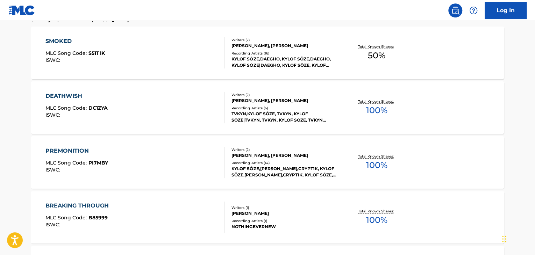
click at [164, 160] on div "PREMONITION MLC Song Code : PI7MBY ISWC :" at bounding box center [135, 162] width 180 height 31
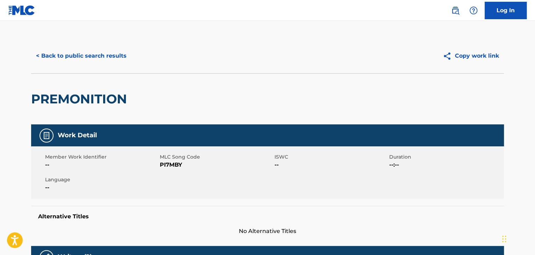
click at [87, 62] on button "< Back to public search results" at bounding box center [81, 55] width 100 height 17
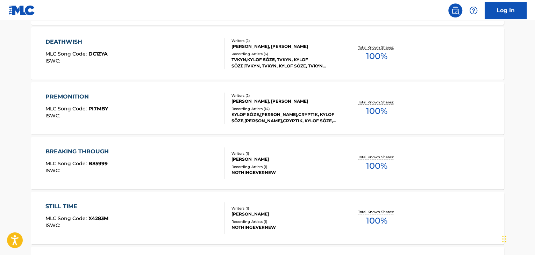
scroll to position [323, 0]
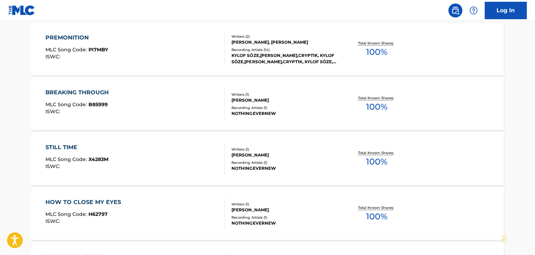
click at [185, 105] on div "BREAKING THROUGH MLC Song Code : B85999 ISWC :" at bounding box center [135, 103] width 180 height 31
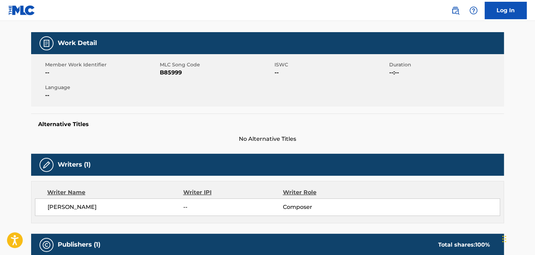
scroll to position [35, 0]
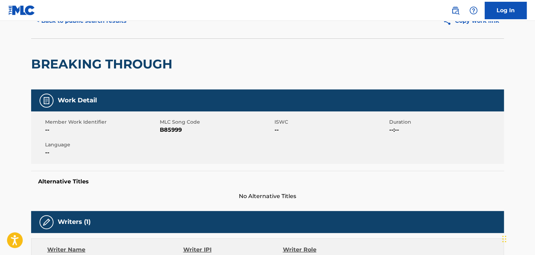
click at [161, 130] on span "B85999" at bounding box center [216, 130] width 113 height 8
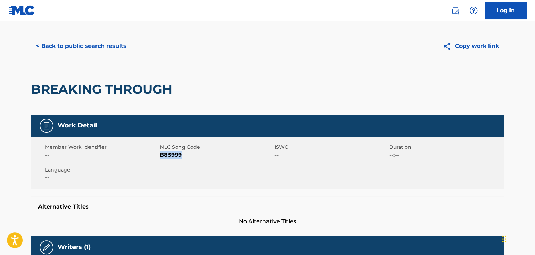
scroll to position [0, 0]
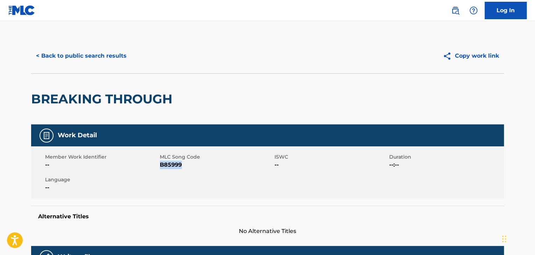
click at [69, 60] on button "< Back to public search results" at bounding box center [81, 55] width 100 height 17
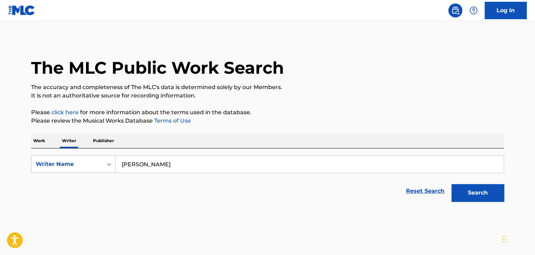
scroll to position [8, 0]
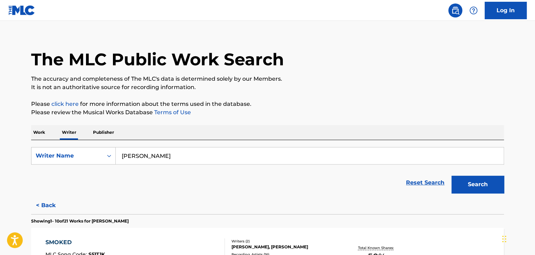
click at [37, 128] on p "Work" at bounding box center [39, 132] width 16 height 15
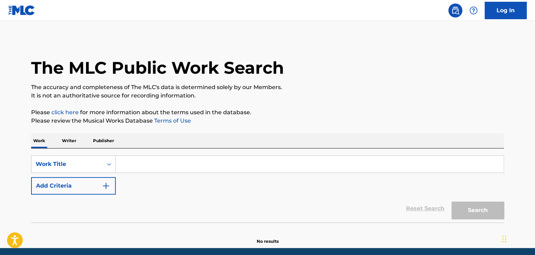
click at [136, 160] on input "Search Form" at bounding box center [309, 164] width 387 height 17
paste input "watch me"
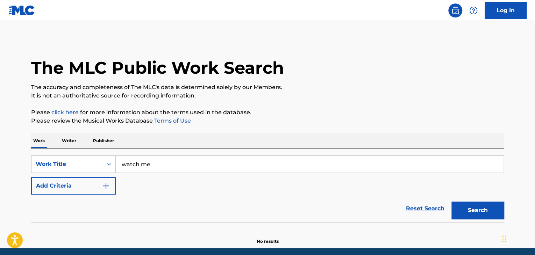
type input "watch me"
click at [93, 193] on button "Add Criteria" at bounding box center [73, 185] width 85 height 17
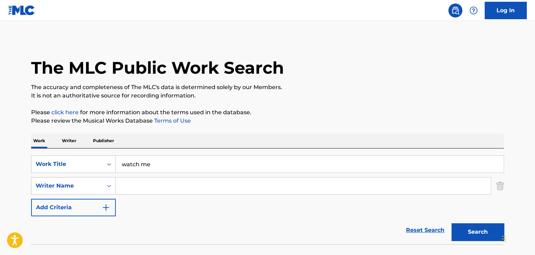
click at [133, 188] on input "Search Form" at bounding box center [303, 186] width 375 height 17
paste input "Miles Rocket Petro"
type input "Miles Rocket Petro"
click at [468, 230] on button "Search" at bounding box center [477, 231] width 52 height 17
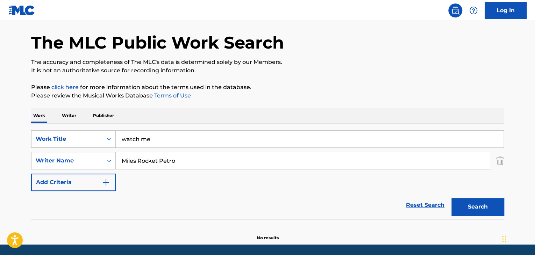
scroll to position [48, 0]
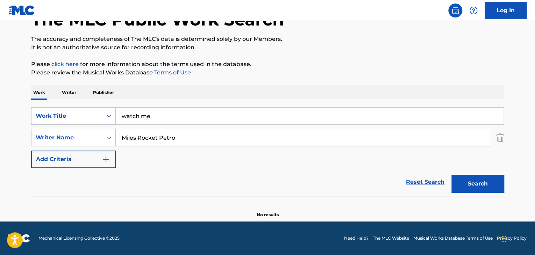
click at [65, 87] on p "Writer" at bounding box center [69, 92] width 19 height 15
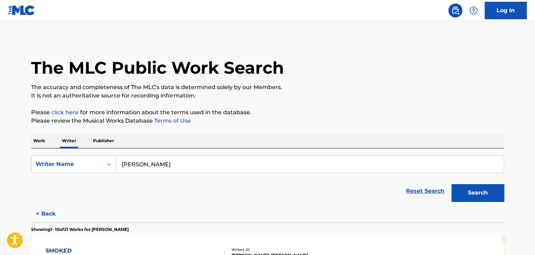
click at [171, 171] on input "[PERSON_NAME]" at bounding box center [309, 164] width 387 height 17
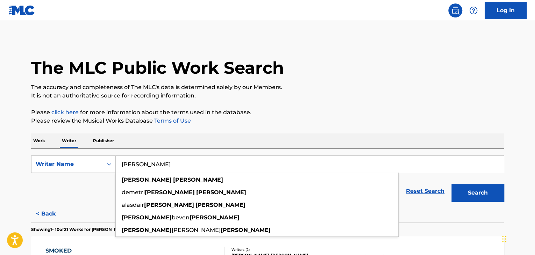
paste input "Miles Rocket Petro"
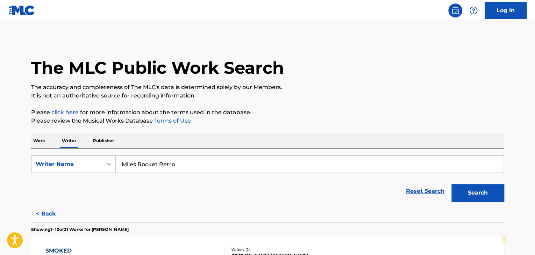
click at [460, 197] on button "Search" at bounding box center [477, 192] width 52 height 17
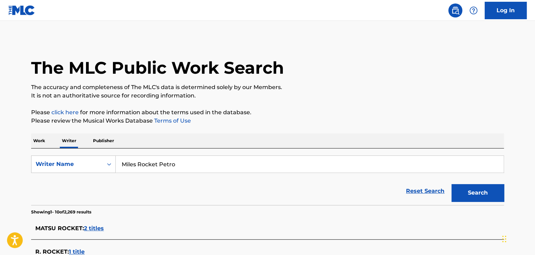
click at [166, 162] on input "Miles Rocket Petro" at bounding box center [309, 164] width 387 height 17
paste input "Search Form"
click at [479, 192] on button "Search" at bounding box center [477, 192] width 52 height 17
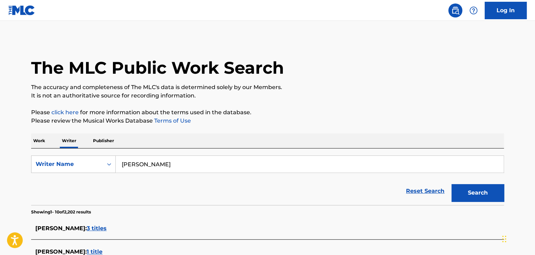
click at [148, 162] on input "[PERSON_NAME]" at bounding box center [309, 164] width 387 height 17
paste input "[PERSON_NAME] De La [PERSON_NAME]"
type input "[PERSON_NAME] De La [PERSON_NAME]"
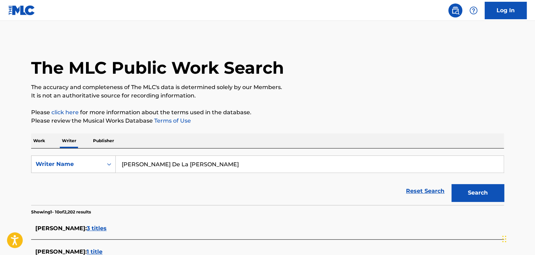
click at [467, 186] on button "Search" at bounding box center [477, 192] width 52 height 17
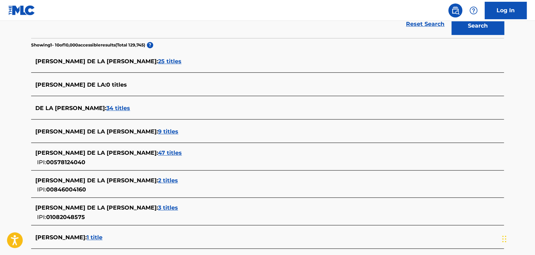
scroll to position [175, 0]
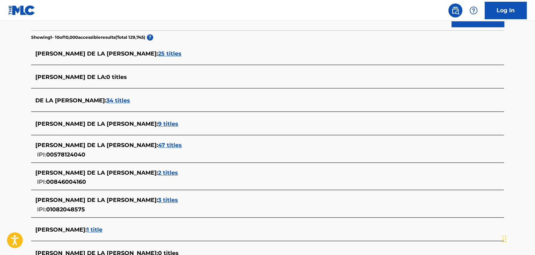
click at [158, 147] on span "47 titles" at bounding box center [170, 145] width 24 height 7
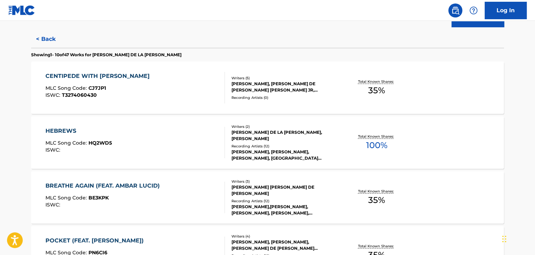
click at [178, 139] on div "HEBREWS MLC Song Code : HQ2WD5 ISWC :" at bounding box center [135, 142] width 180 height 31
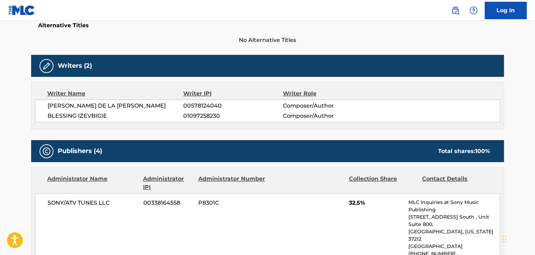
scroll to position [175, 0]
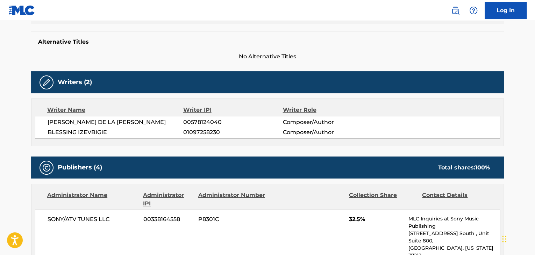
click at [124, 121] on span "[PERSON_NAME] DE LA [PERSON_NAME]" at bounding box center [116, 122] width 136 height 8
click at [190, 125] on span "00578124040" at bounding box center [232, 122] width 99 height 8
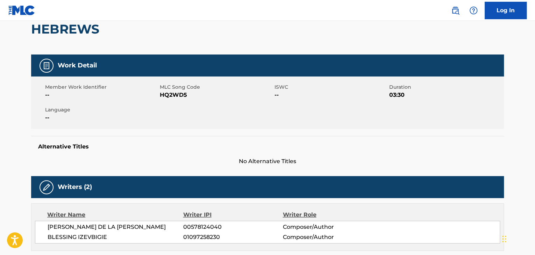
click at [174, 103] on div "Member Work Identifier -- MLC Song Code HQ2WD5 ISWC -- Duration 03:30 Language …" at bounding box center [267, 103] width 472 height 52
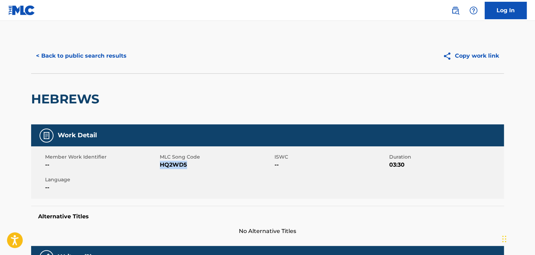
click at [98, 47] on button "< Back to public search results" at bounding box center [81, 55] width 100 height 17
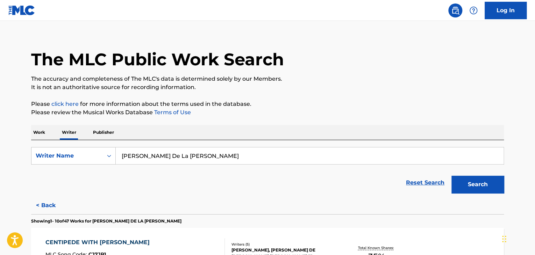
click at [161, 166] on form "SearchWithCriteriaee1fe824-d815-4013-beff-947448ecdf66 Writer Name [PERSON_NAME…" at bounding box center [267, 172] width 472 height 50
click at [159, 158] on input "[PERSON_NAME] De La [PERSON_NAME]" at bounding box center [309, 155] width 387 height 17
paste input "T3312302497"
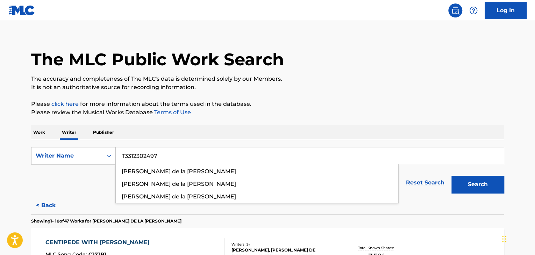
click at [265, 113] on p "Please review the Musical Works Database Terms of Use" at bounding box center [267, 112] width 472 height 8
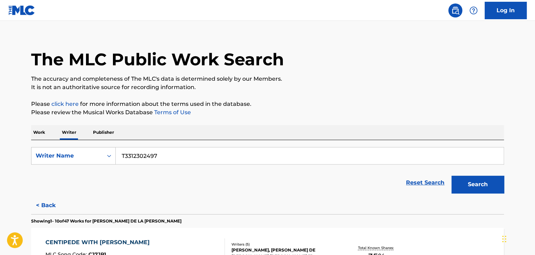
click at [152, 150] on input "T3312302497" at bounding box center [309, 155] width 387 height 17
paste input "[PERSON_NAME] [PERSON_NAME]"
type input "[PERSON_NAME] [PERSON_NAME]"
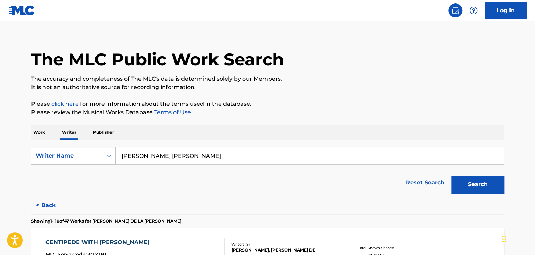
click at [312, 115] on p "Please review the Musical Works Database Terms of Use" at bounding box center [267, 112] width 472 height 8
click at [468, 183] on button "Search" at bounding box center [477, 184] width 52 height 17
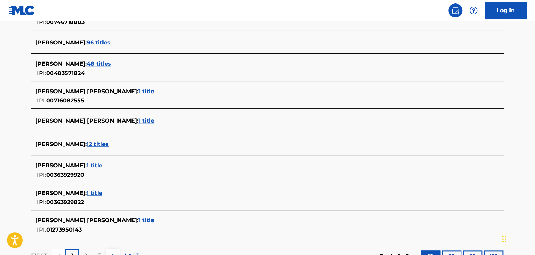
scroll to position [253, 0]
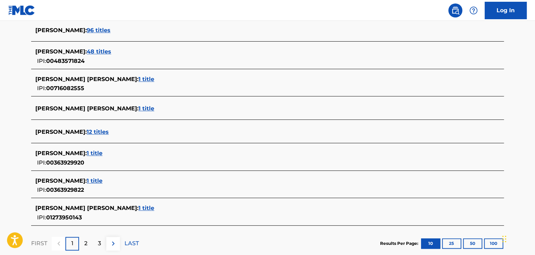
click at [138, 207] on span "1 title" at bounding box center [146, 208] width 16 height 7
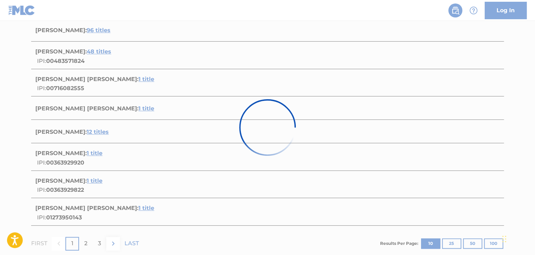
scroll to position [103, 0]
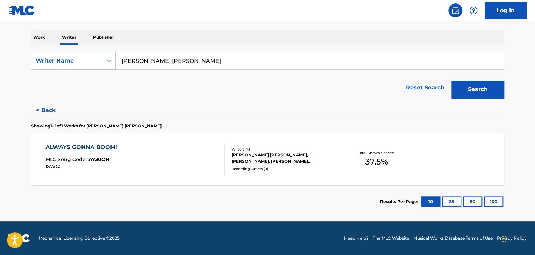
click at [223, 162] on div at bounding box center [222, 158] width 6 height 31
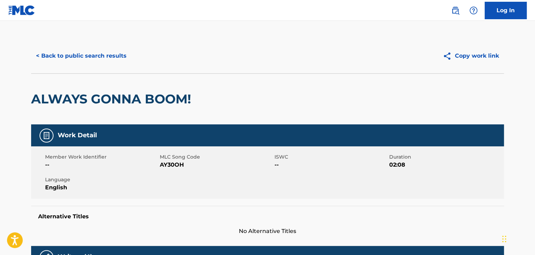
click at [97, 49] on button "< Back to public search results" at bounding box center [81, 55] width 100 height 17
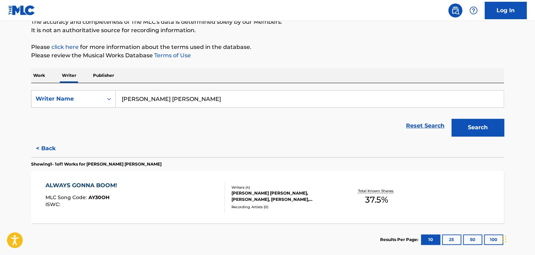
scroll to position [103, 0]
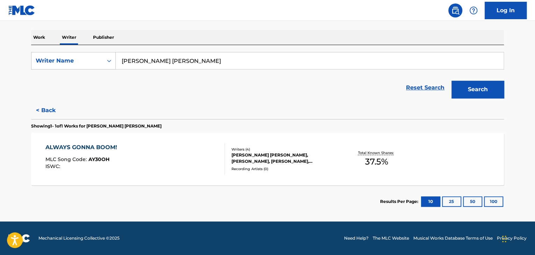
click at [50, 114] on button "< Back" at bounding box center [52, 110] width 42 height 17
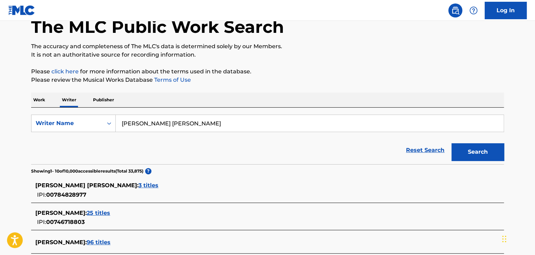
scroll to position [0, 0]
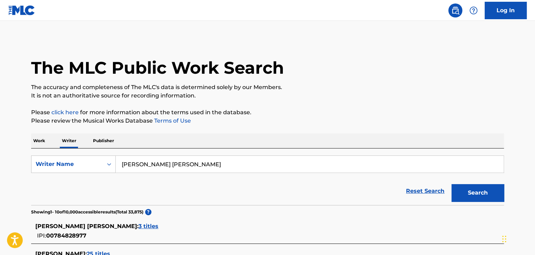
click at [171, 158] on input "[PERSON_NAME] [PERSON_NAME]" at bounding box center [309, 164] width 387 height 17
click at [170, 160] on input "[PERSON_NAME] [PERSON_NAME]" at bounding box center [309, 164] width 387 height 17
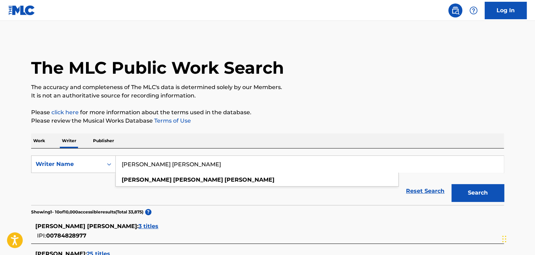
click at [170, 160] on input "[PERSON_NAME] [PERSON_NAME]" at bounding box center [309, 164] width 387 height 17
paste input "[GEOGRAPHIC_DATA]"
click at [265, 133] on div "Work Writer Publisher" at bounding box center [267, 140] width 472 height 15
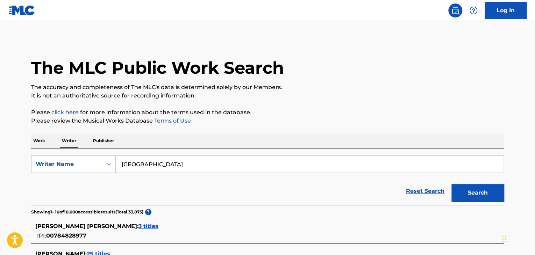
click at [474, 193] on button "Search" at bounding box center [477, 192] width 52 height 17
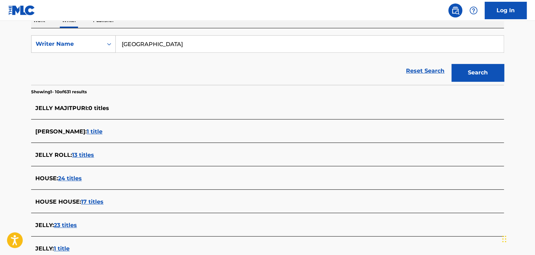
scroll to position [63, 0]
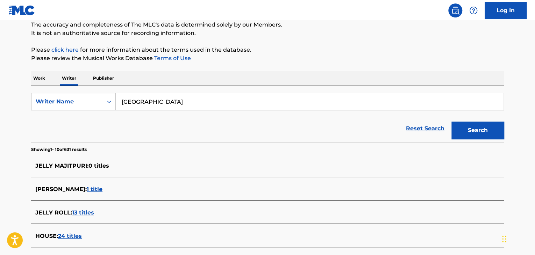
click at [147, 97] on input "[GEOGRAPHIC_DATA]" at bounding box center [309, 101] width 387 height 17
paste input "[GEOGRAPHIC_DATA]"
click at [466, 126] on button "Search" at bounding box center [477, 130] width 52 height 17
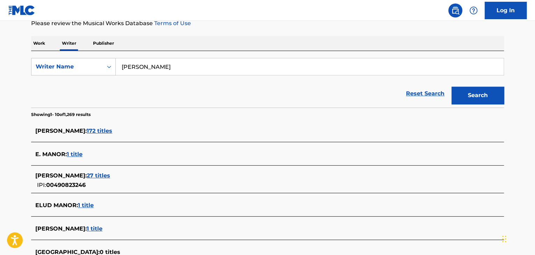
scroll to position [0, 0]
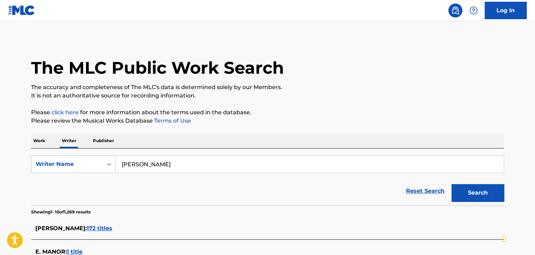
click at [141, 163] on input "[PERSON_NAME]" at bounding box center [309, 164] width 387 height 17
paste input "[PERSON_NAME]"
type input "[PERSON_NAME]"
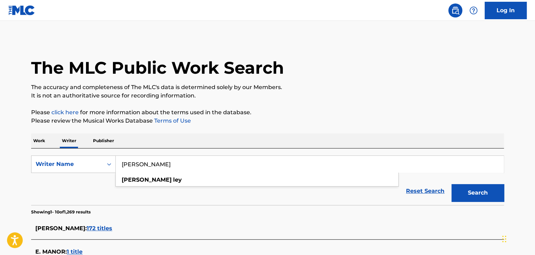
click at [460, 190] on button "Search" at bounding box center [477, 192] width 52 height 17
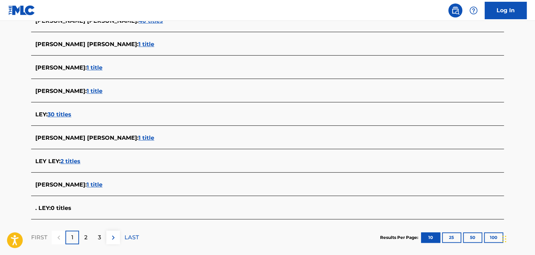
scroll to position [241, 0]
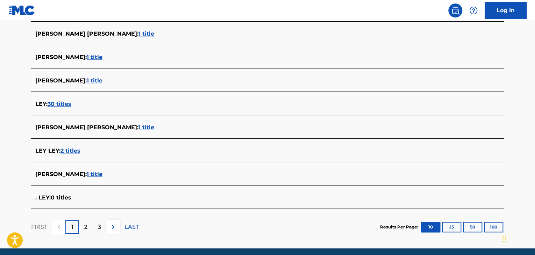
click at [87, 175] on span "1 title" at bounding box center [95, 174] width 16 height 7
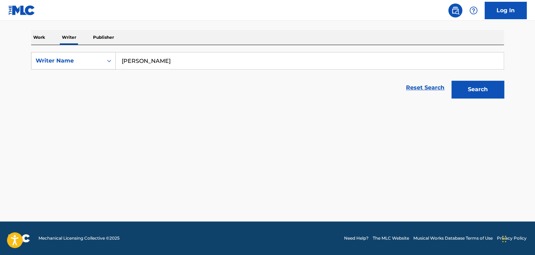
scroll to position [103, 0]
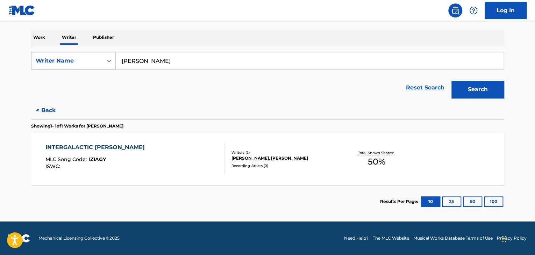
click at [211, 147] on div "INTERGALACTIC [PERSON_NAME] MLC Song Code : IZ1AGY ISWC :" at bounding box center [135, 158] width 180 height 31
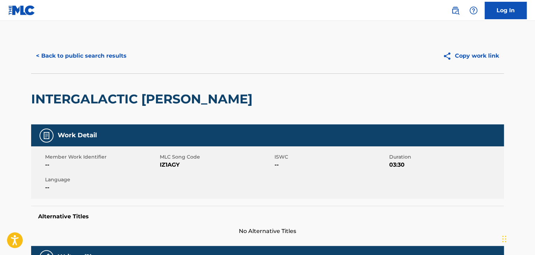
click at [92, 63] on button "< Back to public search results" at bounding box center [81, 55] width 100 height 17
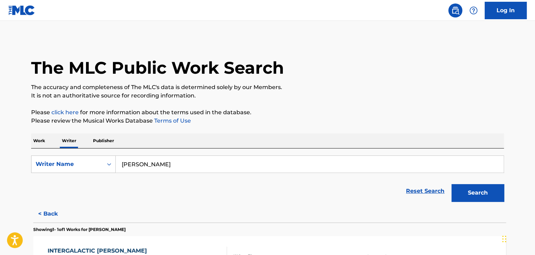
scroll to position [8, 0]
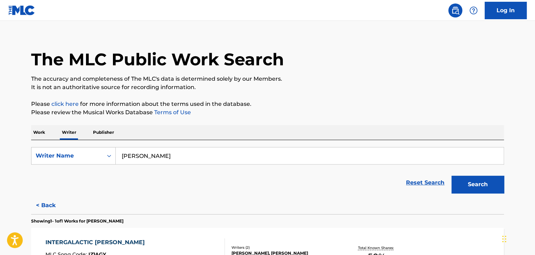
click at [173, 155] on input "[PERSON_NAME]" at bounding box center [309, 155] width 387 height 17
paste input "[PERSON_NAME]"
type input "[PERSON_NAME]"
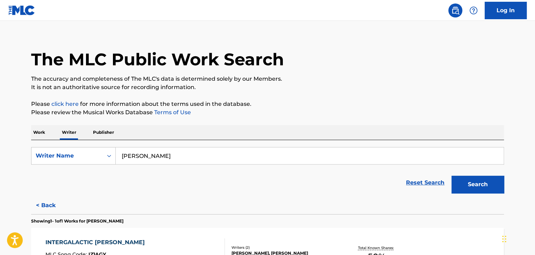
click at [334, 114] on p "Please review the Musical Works Database Terms of Use" at bounding box center [267, 112] width 472 height 8
click at [476, 186] on button "Search" at bounding box center [477, 184] width 52 height 17
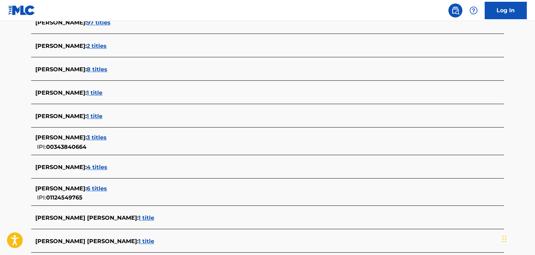
scroll to position [218, 0]
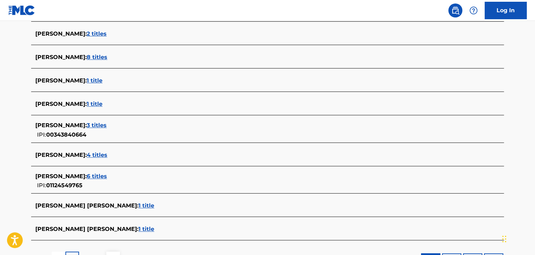
click at [97, 178] on span "6 titles" at bounding box center [97, 176] width 20 height 7
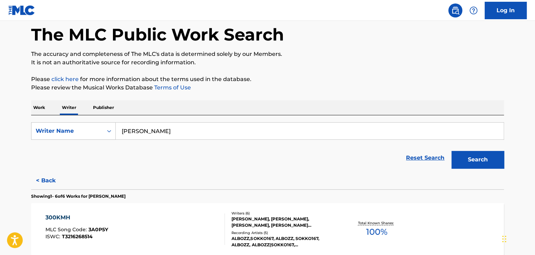
scroll to position [78, 0]
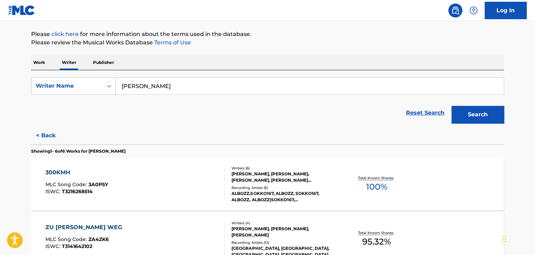
click at [51, 135] on button "< Back" at bounding box center [52, 135] width 42 height 17
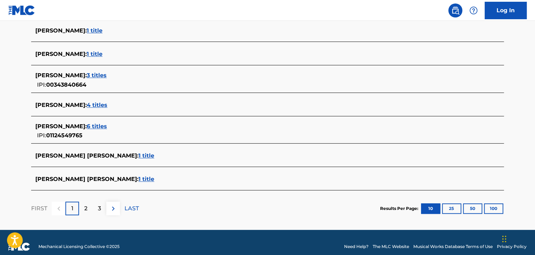
scroll to position [276, 0]
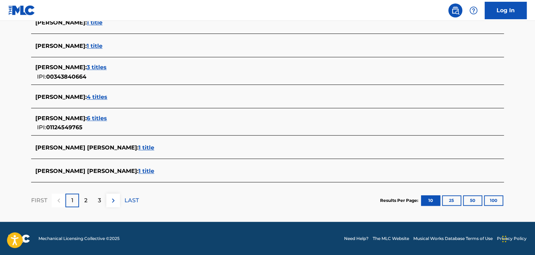
click at [106, 96] on span "4 titles" at bounding box center [97, 97] width 21 height 7
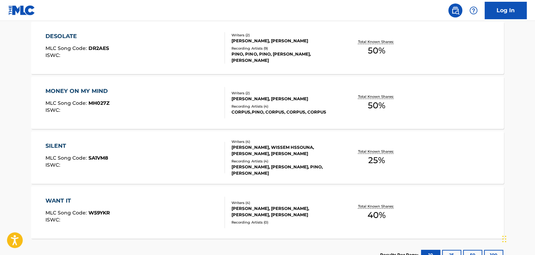
scroll to position [163, 0]
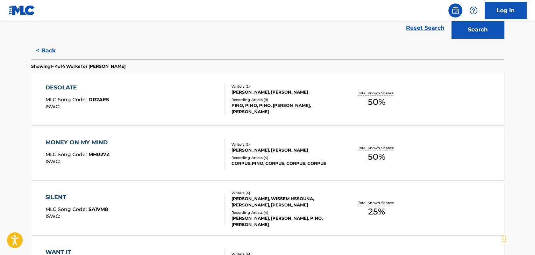
click at [202, 106] on div "DESOLATE MLC Song Code : DR2AES ISWC :" at bounding box center [135, 99] width 180 height 31
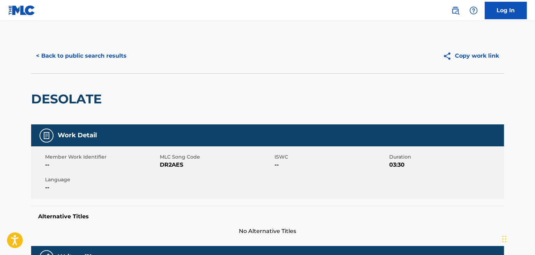
click at [110, 63] on button "< Back to public search results" at bounding box center [81, 55] width 100 height 17
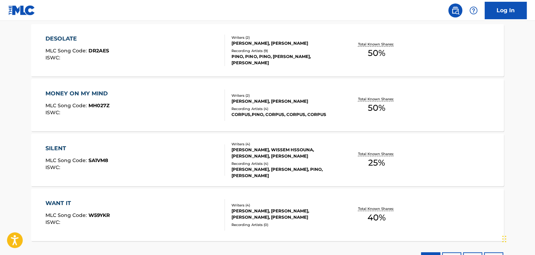
scroll to position [268, 0]
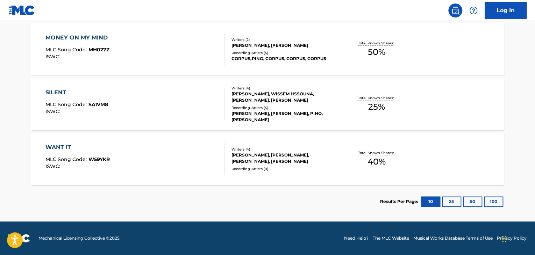
click at [216, 102] on div "SILENT MLC Song Code : SA1VM8 ISWC :" at bounding box center [135, 103] width 180 height 31
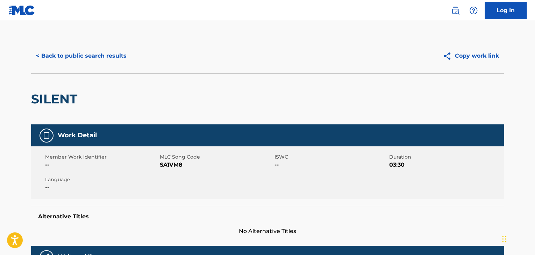
click at [103, 59] on button "< Back to public search results" at bounding box center [81, 55] width 100 height 17
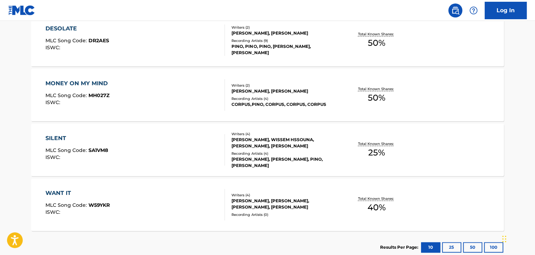
scroll to position [268, 0]
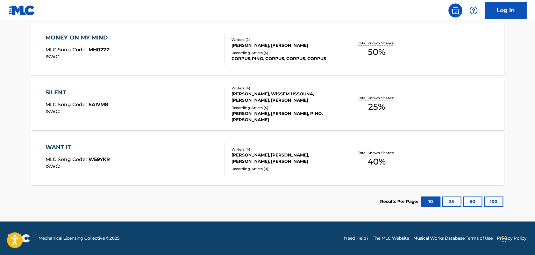
click at [226, 156] on div "Writers ( 4 ) [PERSON_NAME], [PERSON_NAME], [PERSON_NAME], [PERSON_NAME] Record…" at bounding box center [281, 159] width 112 height 25
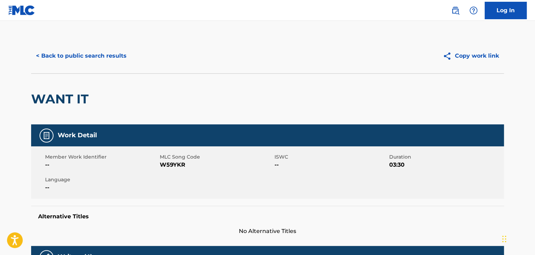
click at [102, 62] on button "< Back to public search results" at bounding box center [81, 55] width 100 height 17
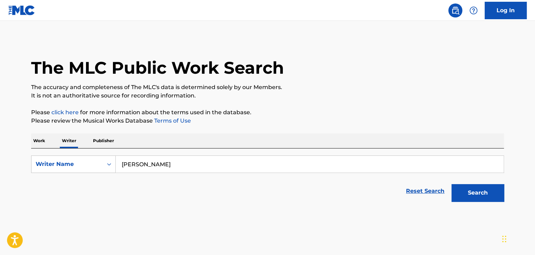
scroll to position [8, 0]
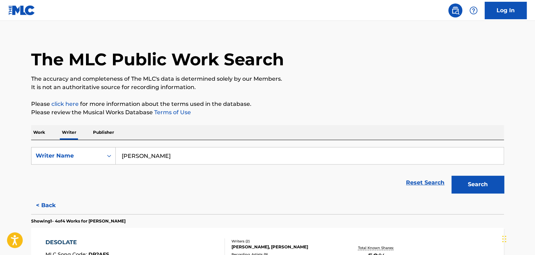
click at [133, 156] on input "[PERSON_NAME]" at bounding box center [309, 155] width 387 height 17
paste input "Raine [PERSON_NAME]"
click at [353, 124] on div "The MLC Public Work Search The accuracy and completeness of The MLC's data is d…" at bounding box center [267, 254] width 489 height 448
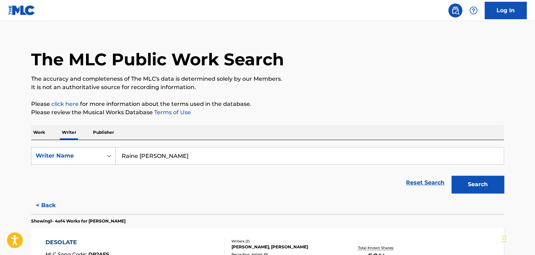
click at [483, 178] on button "Search" at bounding box center [477, 184] width 52 height 17
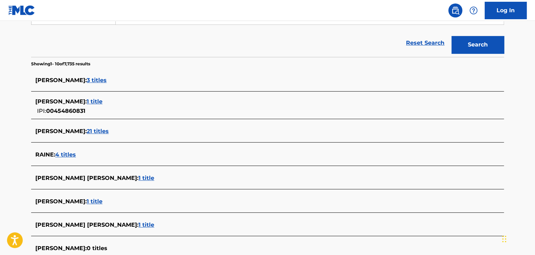
scroll to position [43, 0]
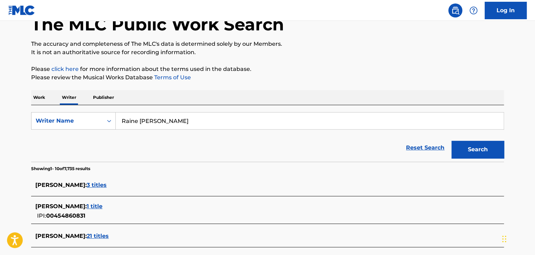
click at [183, 119] on input "Raine [PERSON_NAME]" at bounding box center [309, 121] width 387 height 17
paste input "[PERSON_NAME]"
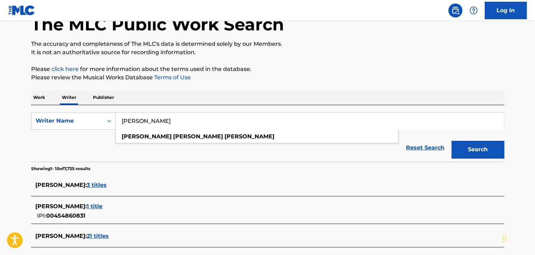
type input "[PERSON_NAME]"
click at [463, 148] on button "Search" at bounding box center [477, 149] width 52 height 17
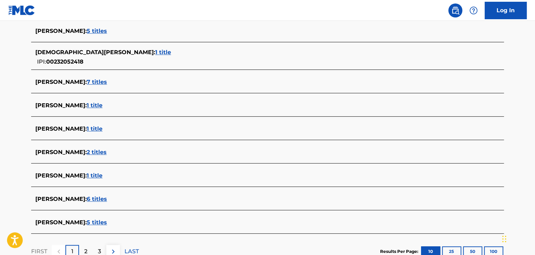
scroll to position [272, 0]
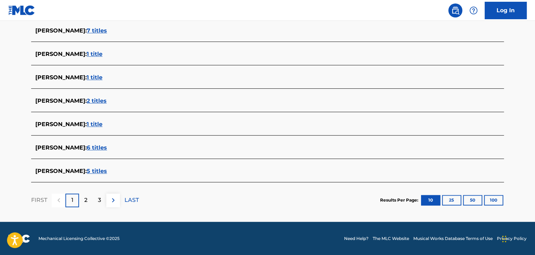
click at [104, 171] on span "5 titles" at bounding box center [97, 171] width 20 height 7
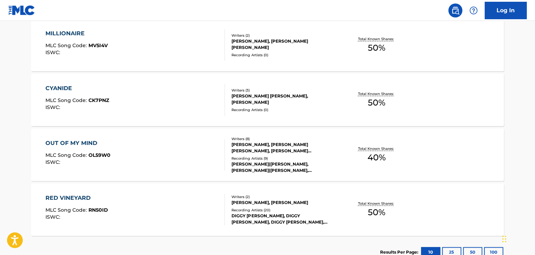
click at [202, 95] on div "CYANIDE MLC Song Code : CK7PNZ ISWC :" at bounding box center [135, 99] width 180 height 31
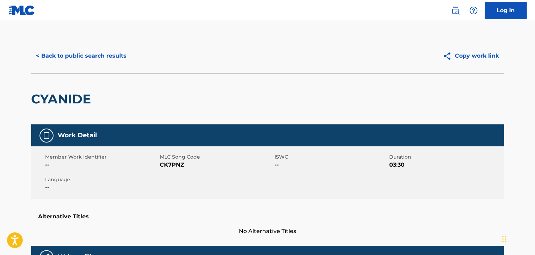
click at [81, 64] on button "< Back to public search results" at bounding box center [81, 55] width 100 height 17
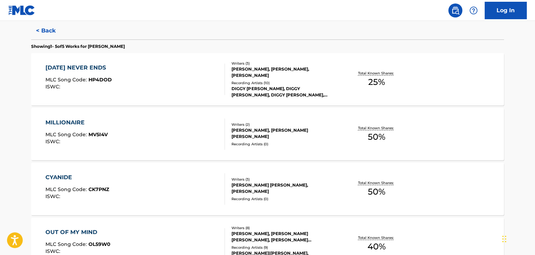
scroll to position [323, 0]
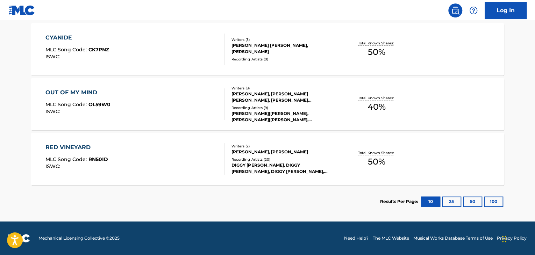
click at [197, 162] on div "RED VINEYARD MLC Song Code : RN50ID ISWC :" at bounding box center [135, 158] width 180 height 31
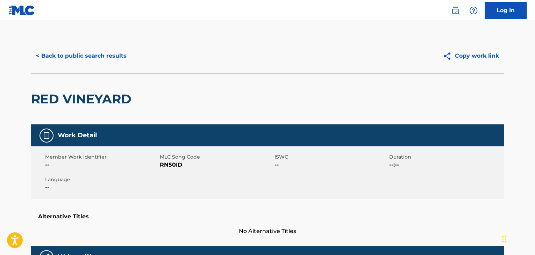
click at [96, 55] on button "< Back to public search results" at bounding box center [81, 55] width 100 height 17
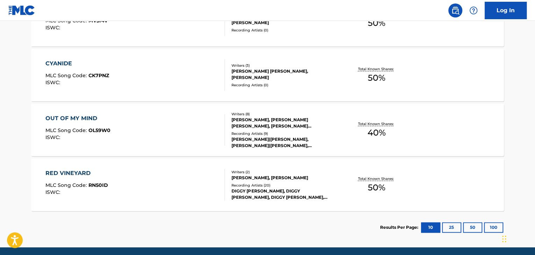
scroll to position [323, 0]
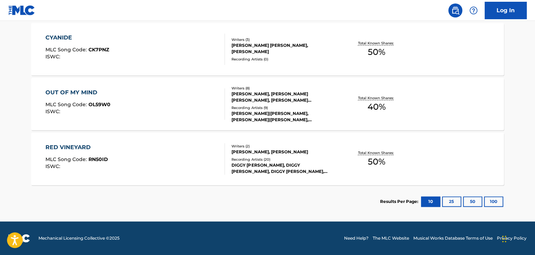
click at [285, 51] on div "[PERSON_NAME] [PERSON_NAME], [PERSON_NAME]" at bounding box center [284, 48] width 106 height 13
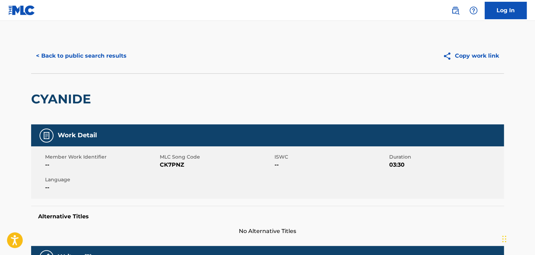
click at [91, 59] on button "< Back to public search results" at bounding box center [81, 55] width 100 height 17
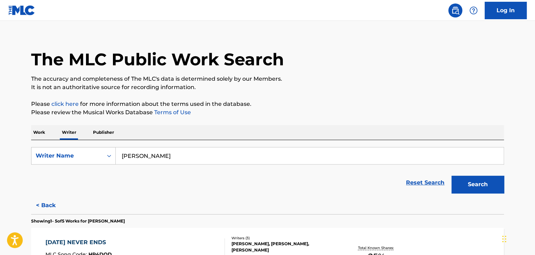
click at [43, 207] on button "< Back" at bounding box center [52, 205] width 42 height 17
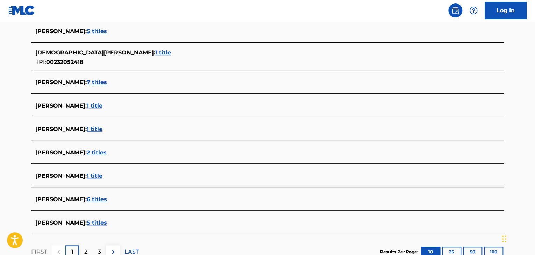
scroll to position [272, 0]
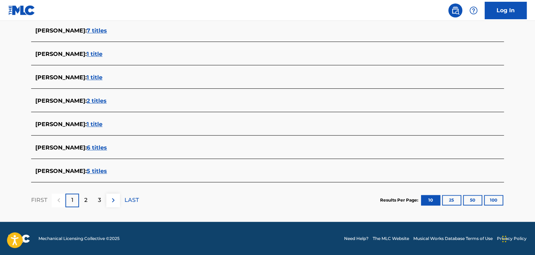
click at [87, 146] on span "6 titles" at bounding box center [97, 147] width 20 height 7
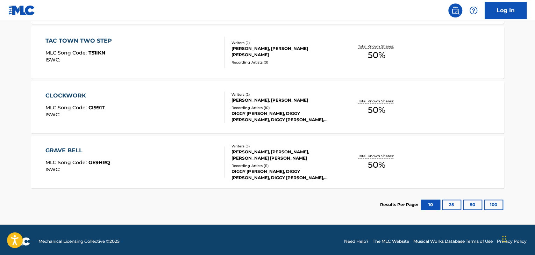
scroll to position [377, 0]
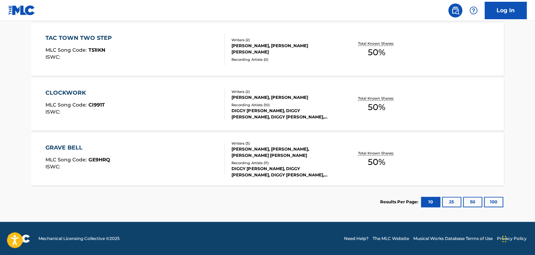
click at [210, 155] on div "GRAVE BELL MLC Song Code : GE9HRQ ISWC :" at bounding box center [135, 159] width 180 height 31
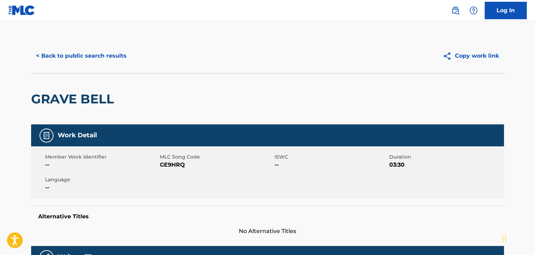
click at [89, 54] on button "< Back to public search results" at bounding box center [81, 55] width 100 height 17
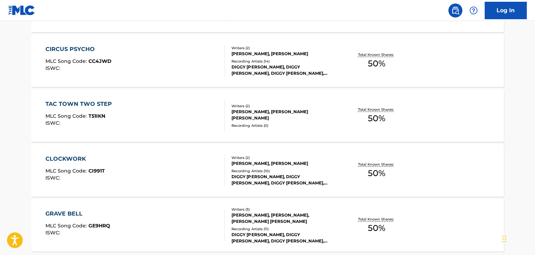
scroll to position [377, 0]
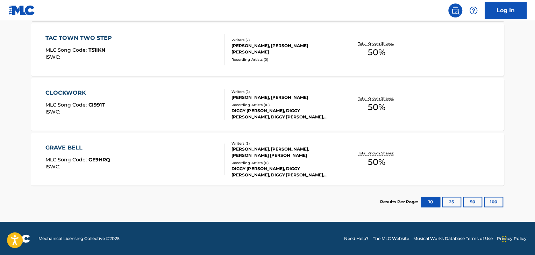
click at [157, 102] on div "CLOCKWORK MLC Song Code : CI991T ISWC :" at bounding box center [135, 104] width 180 height 31
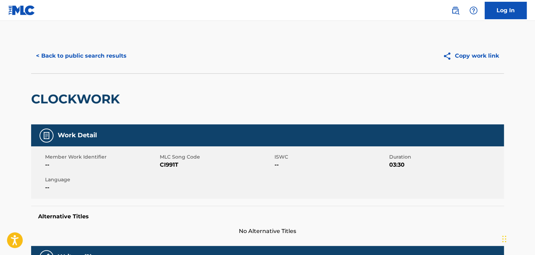
click at [78, 39] on div "< Back to public search results Copy work link" at bounding box center [267, 55] width 472 height 35
click at [79, 61] on button "< Back to public search results" at bounding box center [81, 55] width 100 height 17
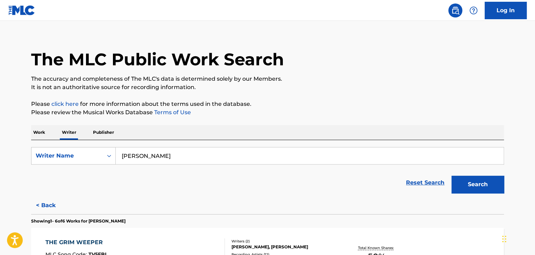
click at [48, 204] on button "< Back" at bounding box center [52, 205] width 42 height 17
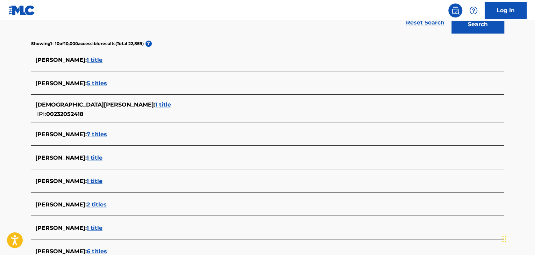
scroll to position [113, 0]
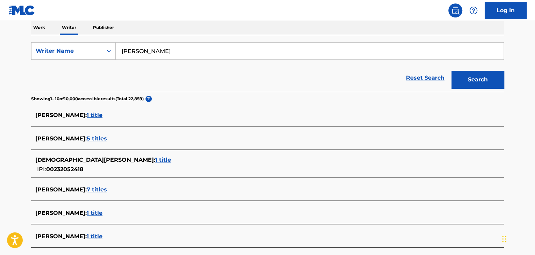
click at [151, 51] on input "[PERSON_NAME]" at bounding box center [309, 51] width 387 height 17
paste input "[PERSON_NAME]"
click at [455, 81] on button "Search" at bounding box center [477, 79] width 52 height 17
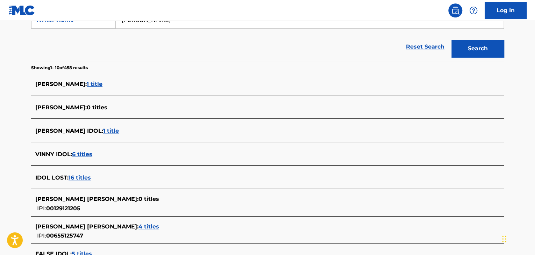
scroll to position [39, 0]
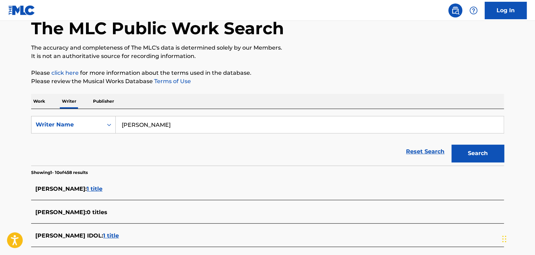
click at [151, 132] on input "[PERSON_NAME]" at bounding box center [309, 124] width 387 height 17
paste input "The Abstract Pear"
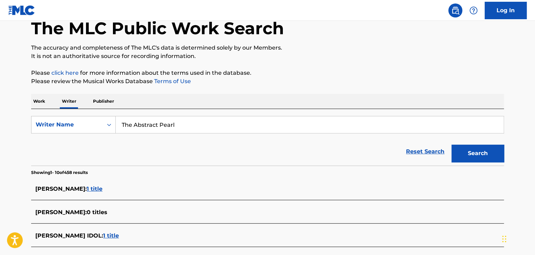
click at [462, 154] on button "Search" at bounding box center [477, 153] width 52 height 17
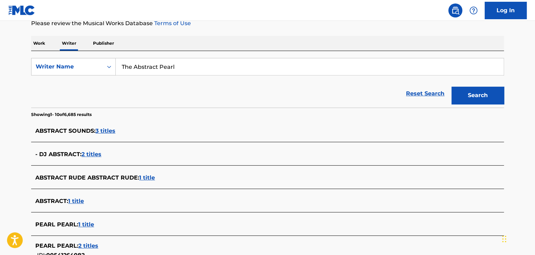
scroll to position [70, 0]
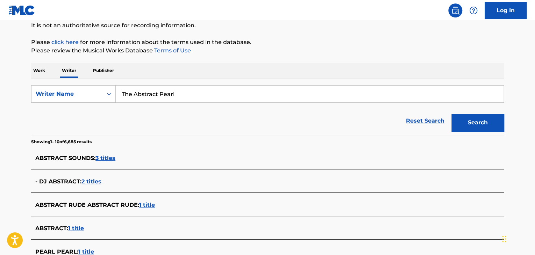
click at [159, 94] on input "The Abstract Pearl" at bounding box center [309, 94] width 387 height 17
paste input "A.T.P."
click at [275, 114] on div "Reset Search Search" at bounding box center [267, 121] width 472 height 28
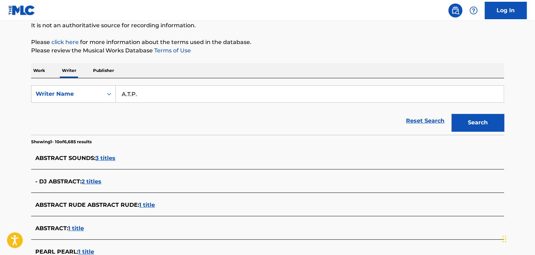
click at [461, 118] on button "Search" at bounding box center [477, 122] width 52 height 17
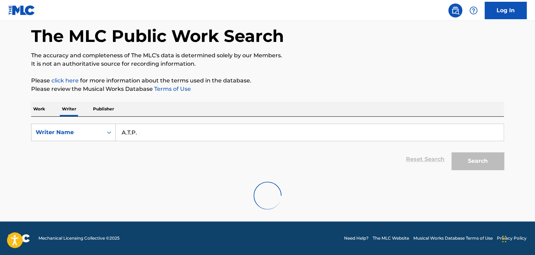
scroll to position [0, 0]
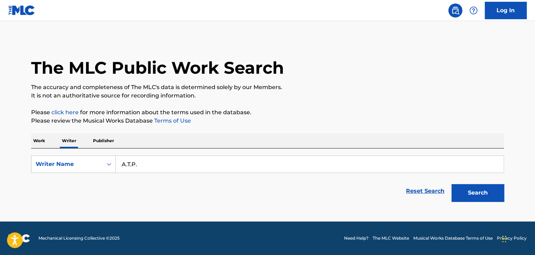
click at [171, 157] on input "A.T.P." at bounding box center [309, 164] width 387 height 17
paste input "[PERSON_NAME]"
type input "[PERSON_NAME]"
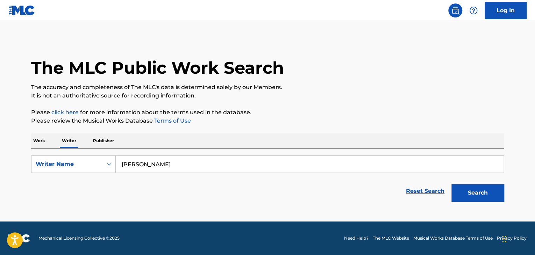
click at [451, 184] on button "Search" at bounding box center [477, 192] width 52 height 17
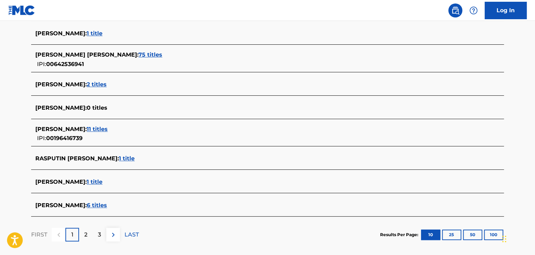
scroll to position [245, 0]
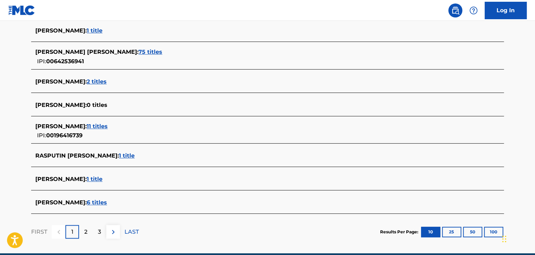
click at [138, 53] on span "75 titles" at bounding box center [150, 52] width 24 height 7
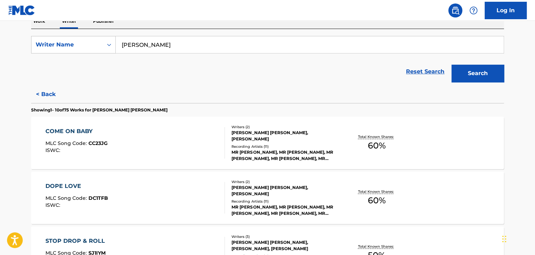
scroll to position [105, 0]
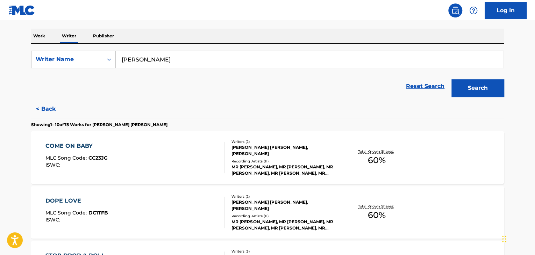
click at [154, 163] on div "COME ON BABY MLC Song Code : CC23JG ISWC :" at bounding box center [135, 157] width 180 height 31
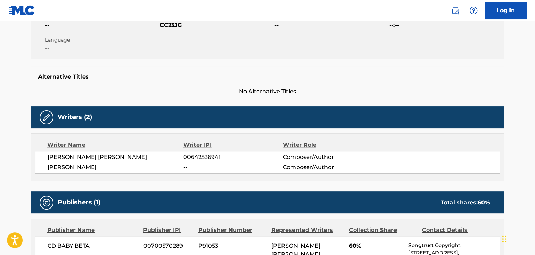
scroll to position [175, 0]
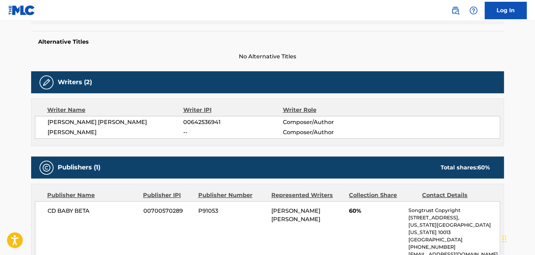
click at [98, 127] on div "[PERSON_NAME] [PERSON_NAME] 00642536941 Composer/Author [PERSON_NAME] -- Compos…" at bounding box center [267, 127] width 465 height 23
click at [93, 119] on span "[PERSON_NAME] [PERSON_NAME]" at bounding box center [116, 122] width 136 height 8
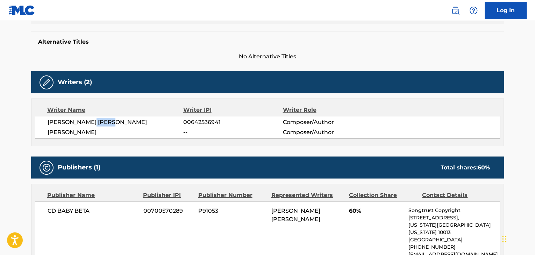
click at [93, 119] on span "[PERSON_NAME] [PERSON_NAME]" at bounding box center [116, 122] width 136 height 8
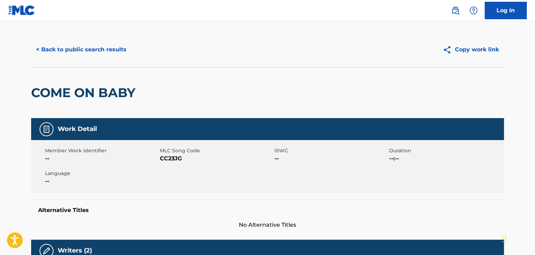
scroll to position [0, 0]
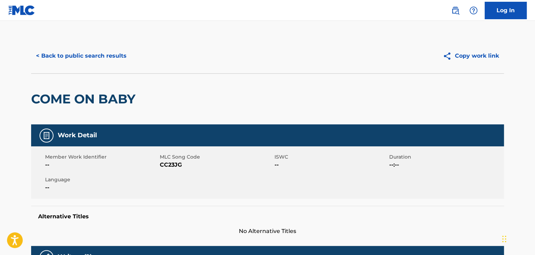
click at [79, 59] on button "< Back to public search results" at bounding box center [81, 55] width 100 height 17
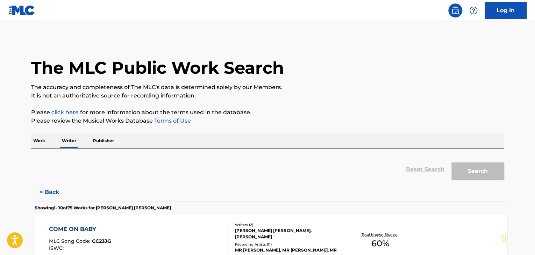
scroll to position [8, 0]
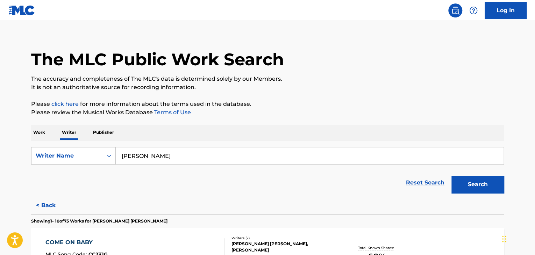
click at [36, 132] on p "Work" at bounding box center [39, 132] width 16 height 15
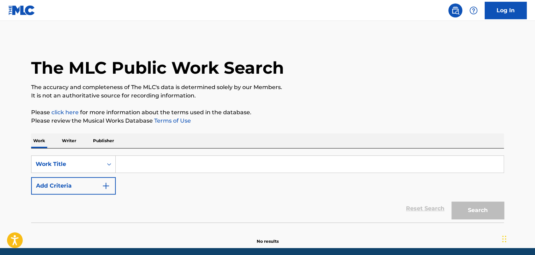
click at [134, 162] on input "Search Form" at bounding box center [309, 164] width 387 height 17
paste input "Book of Love"
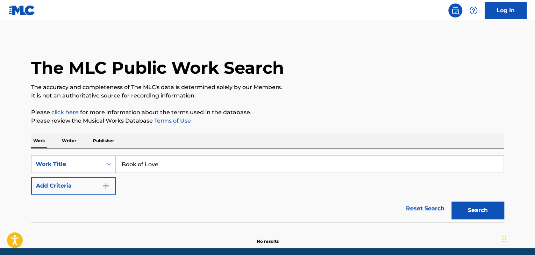
type input "Book of Love"
click at [103, 189] on img "Search Form" at bounding box center [106, 186] width 8 height 8
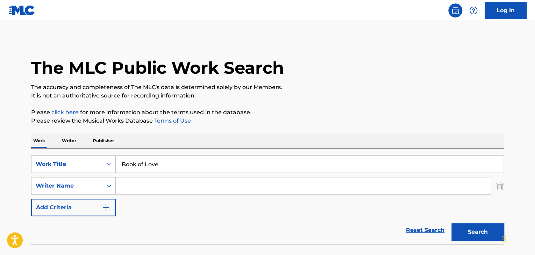
click at [134, 186] on input "Search Form" at bounding box center [303, 186] width 375 height 17
paste input "[PERSON_NAME] [PERSON_NAME]"
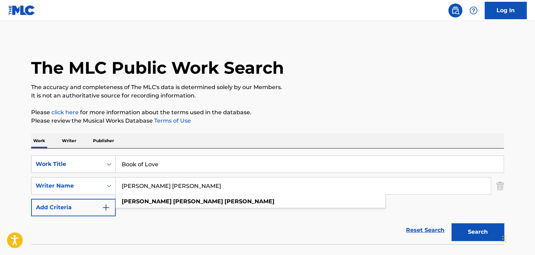
type input "[PERSON_NAME] [PERSON_NAME]"
click at [467, 232] on button "Search" at bounding box center [477, 231] width 52 height 17
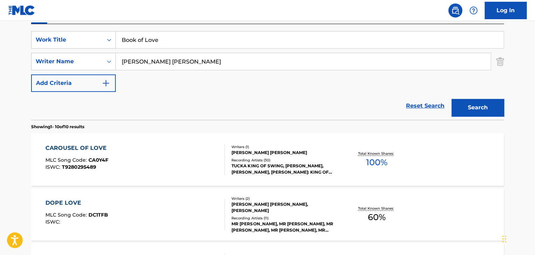
scroll to position [141, 0]
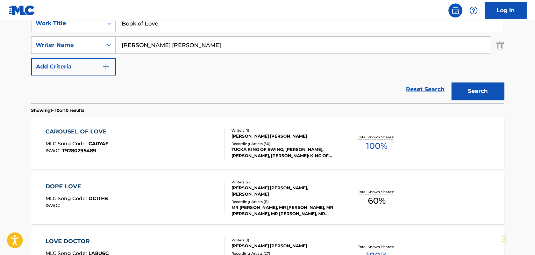
click at [191, 137] on div "CAROUSEL OF LOVE MLC Song Code : CA0Y4F ISWC : T9280295489" at bounding box center [135, 143] width 180 height 31
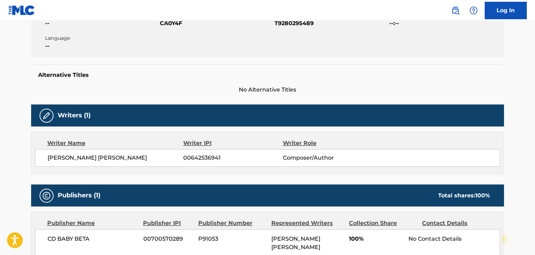
scroll to position [210, 0]
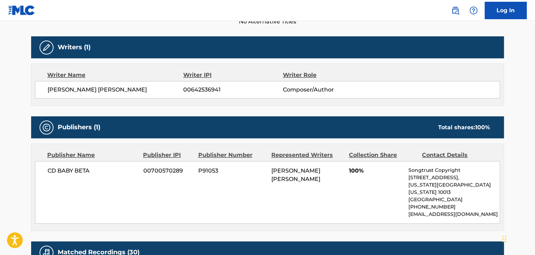
click at [97, 91] on span "[PERSON_NAME] [PERSON_NAME]" at bounding box center [116, 90] width 136 height 8
click at [187, 86] on span "00642536941" at bounding box center [232, 90] width 99 height 8
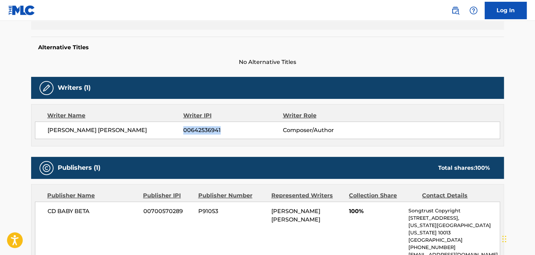
scroll to position [140, 0]
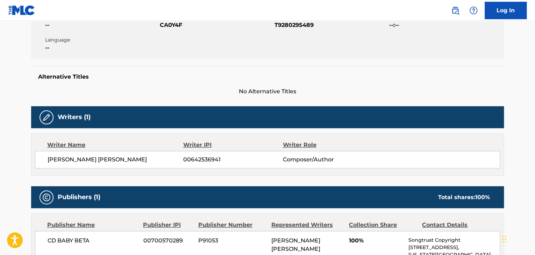
click at [168, 24] on span "CA0Y4F" at bounding box center [216, 25] width 113 height 8
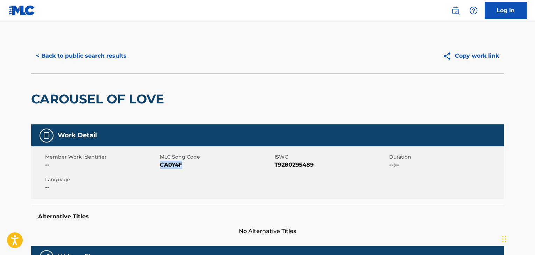
click at [84, 63] on button "< Back to public search results" at bounding box center [81, 55] width 100 height 17
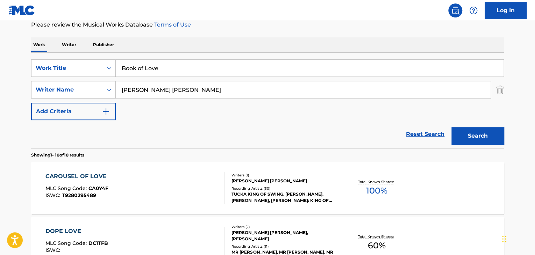
scroll to position [36, 0]
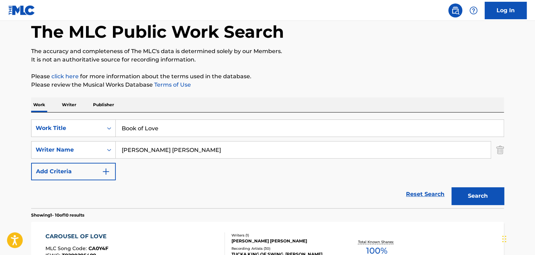
click at [64, 110] on p "Writer" at bounding box center [69, 104] width 19 height 15
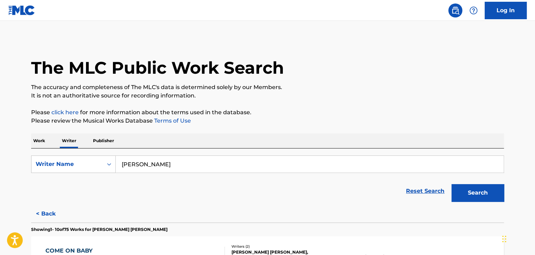
click at [162, 163] on input "[PERSON_NAME]" at bounding box center [309, 164] width 387 height 17
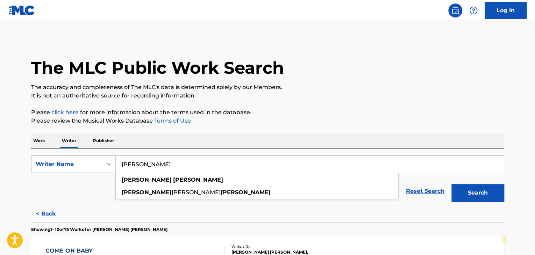
paste input "[PERSON_NAME]"
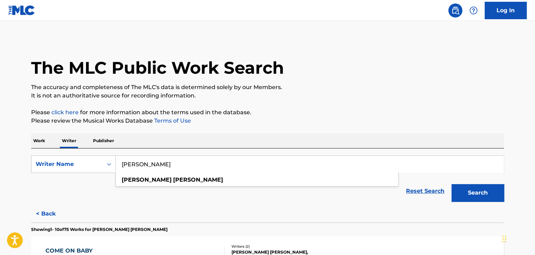
type input "[PERSON_NAME]"
click at [451, 184] on button "Search" at bounding box center [477, 192] width 52 height 17
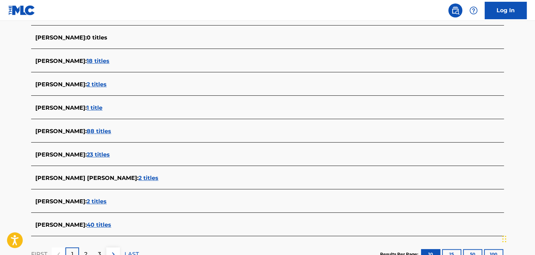
scroll to position [268, 0]
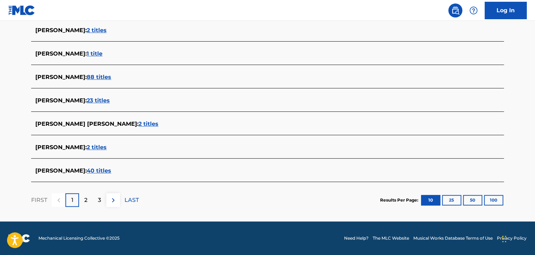
click at [100, 172] on span "40 titles" at bounding box center [99, 170] width 24 height 7
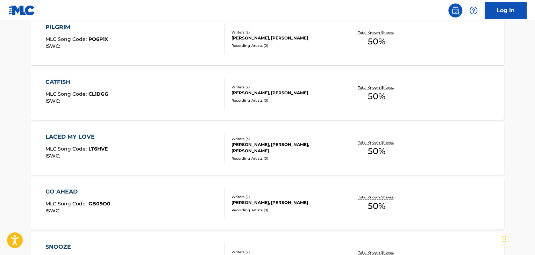
scroll to position [600, 0]
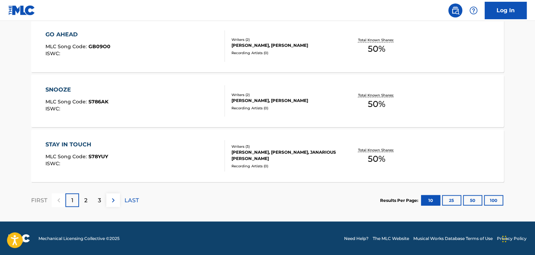
click at [80, 199] on div "2" at bounding box center [86, 200] width 14 height 14
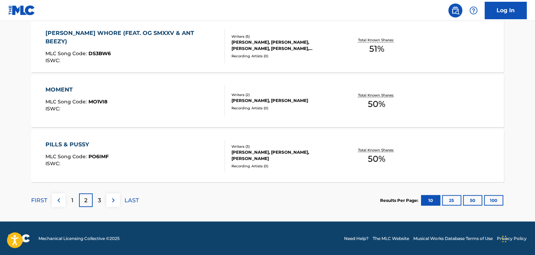
click at [101, 202] on div "3" at bounding box center [100, 200] width 14 height 14
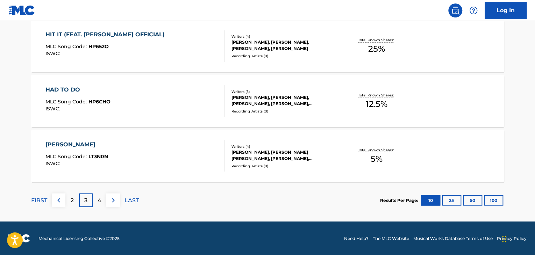
click at [132, 203] on p "LAST" at bounding box center [131, 200] width 14 height 8
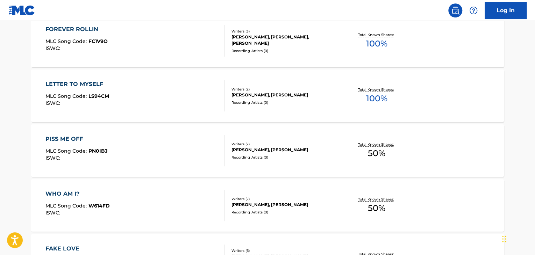
scroll to position [216, 0]
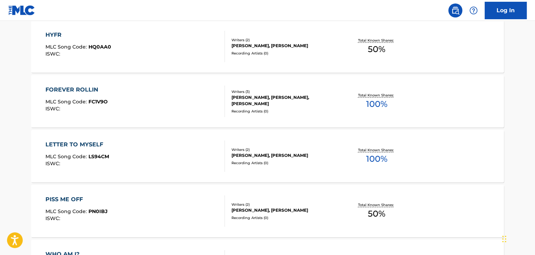
click at [187, 150] on div "LETTER TO MYSELF MLC Song Code : LS94CM ISWC :" at bounding box center [135, 155] width 180 height 31
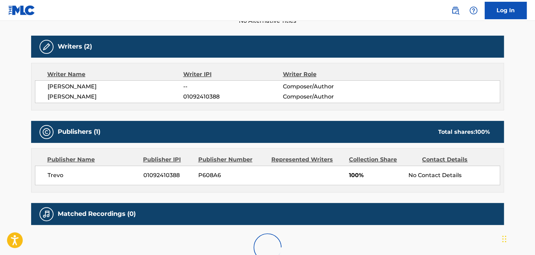
scroll to position [246, 0]
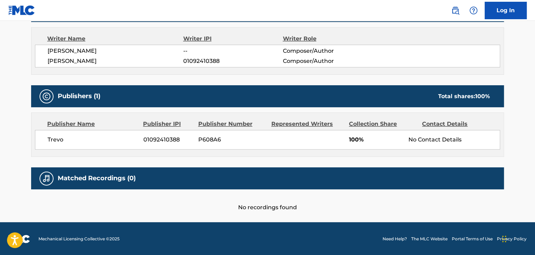
click at [53, 139] on span "Trevo" at bounding box center [93, 140] width 90 height 8
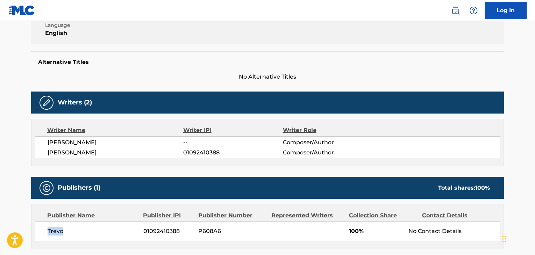
scroll to position [176, 0]
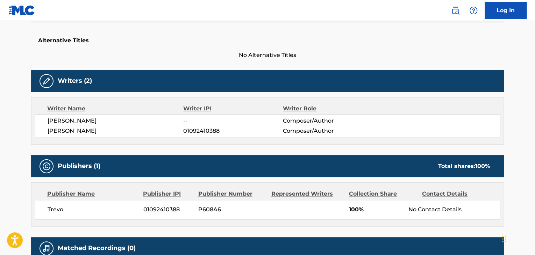
click at [156, 205] on span "01092410388" at bounding box center [168, 209] width 50 height 8
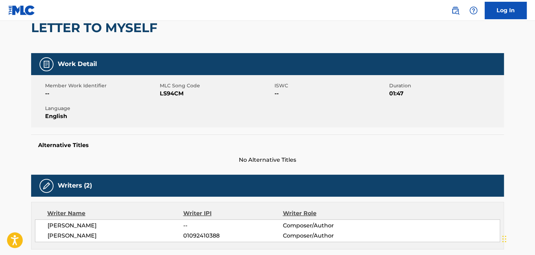
click at [167, 93] on span "LS94CM" at bounding box center [216, 93] width 113 height 8
